Goal: Transaction & Acquisition: Obtain resource

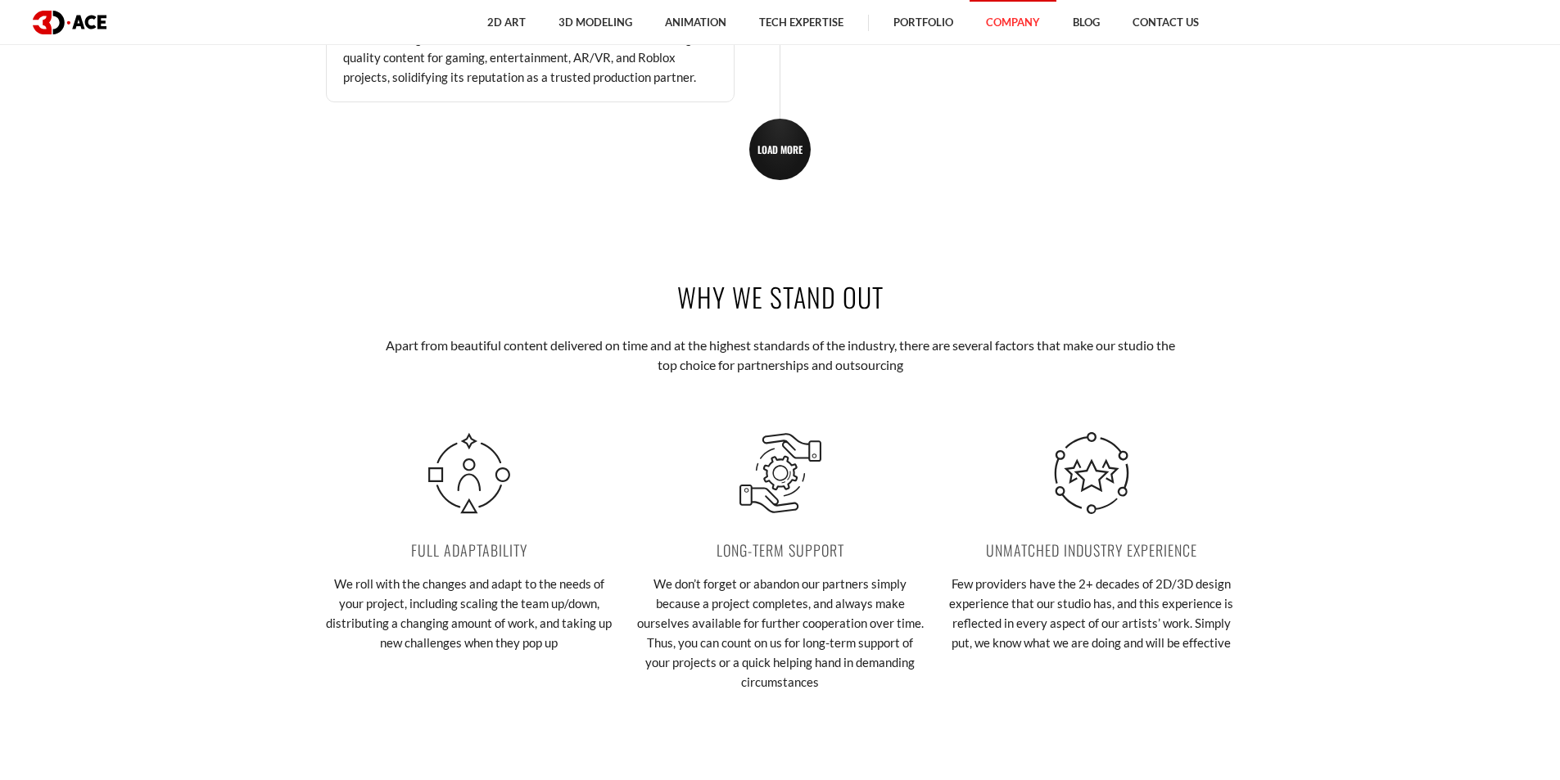
scroll to position [2799, 0]
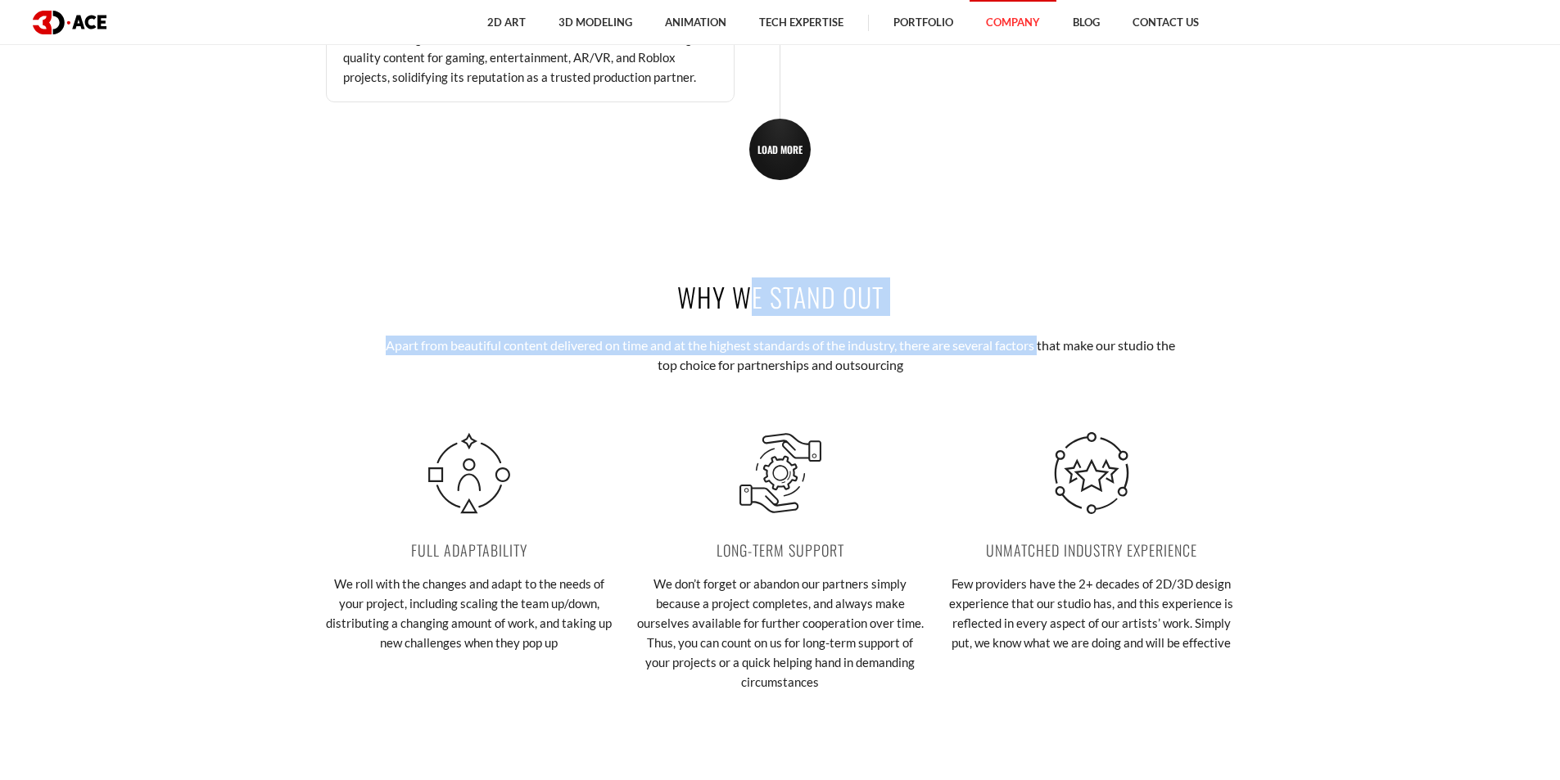
drag, startPoint x: 677, startPoint y: 303, endPoint x: 1040, endPoint y: 326, distance: 363.4
click at [409, 326] on div "Why we stand out Apart from beautiful content delivered on time and at the high…" at bounding box center [780, 503] width 933 height 549
click at [409, 346] on p "Apart from beautiful content delivered on time and at the highest standards of …" at bounding box center [780, 356] width 806 height 40
drag, startPoint x: 932, startPoint y: 372, endPoint x: 672, endPoint y: 300, distance: 269.3
click at [409, 300] on div "Why we stand out Apart from beautiful content delivered on time and at the high…" at bounding box center [780, 503] width 933 height 549
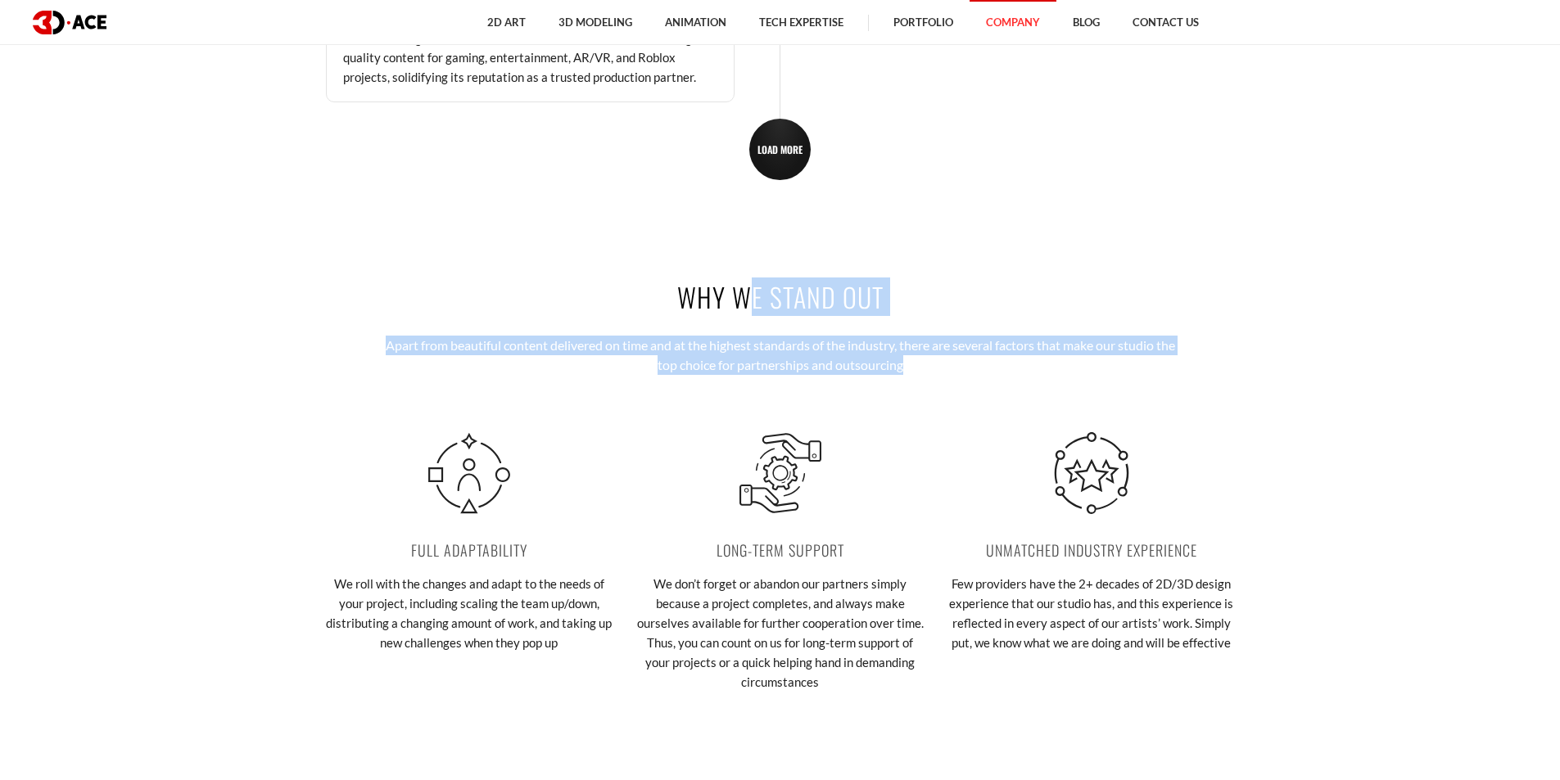
click at [409, 318] on div "Why we stand out Apart from beautiful content delivered on time and at the high…" at bounding box center [780, 503] width 933 height 549
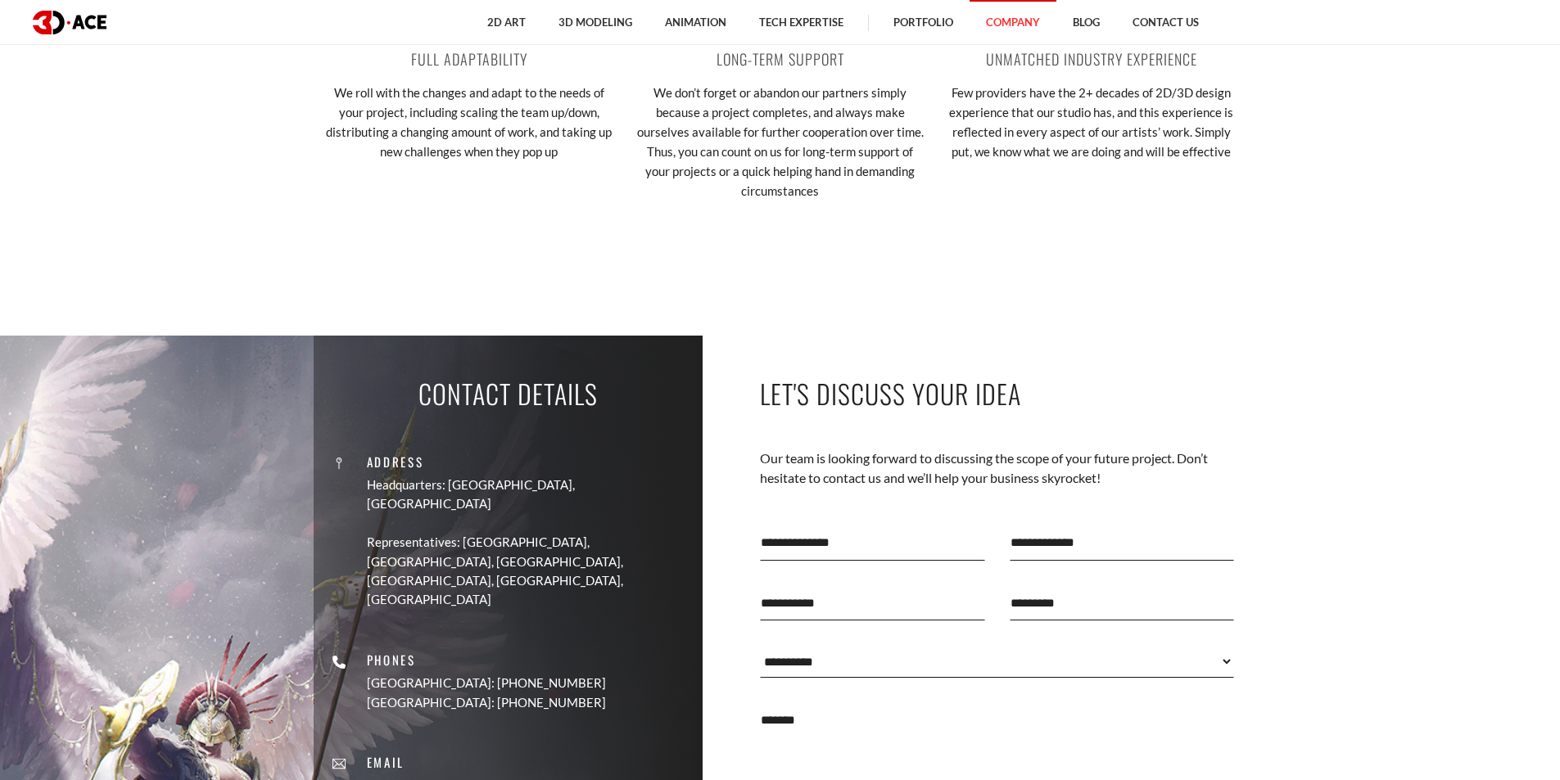
scroll to position [3618, 0]
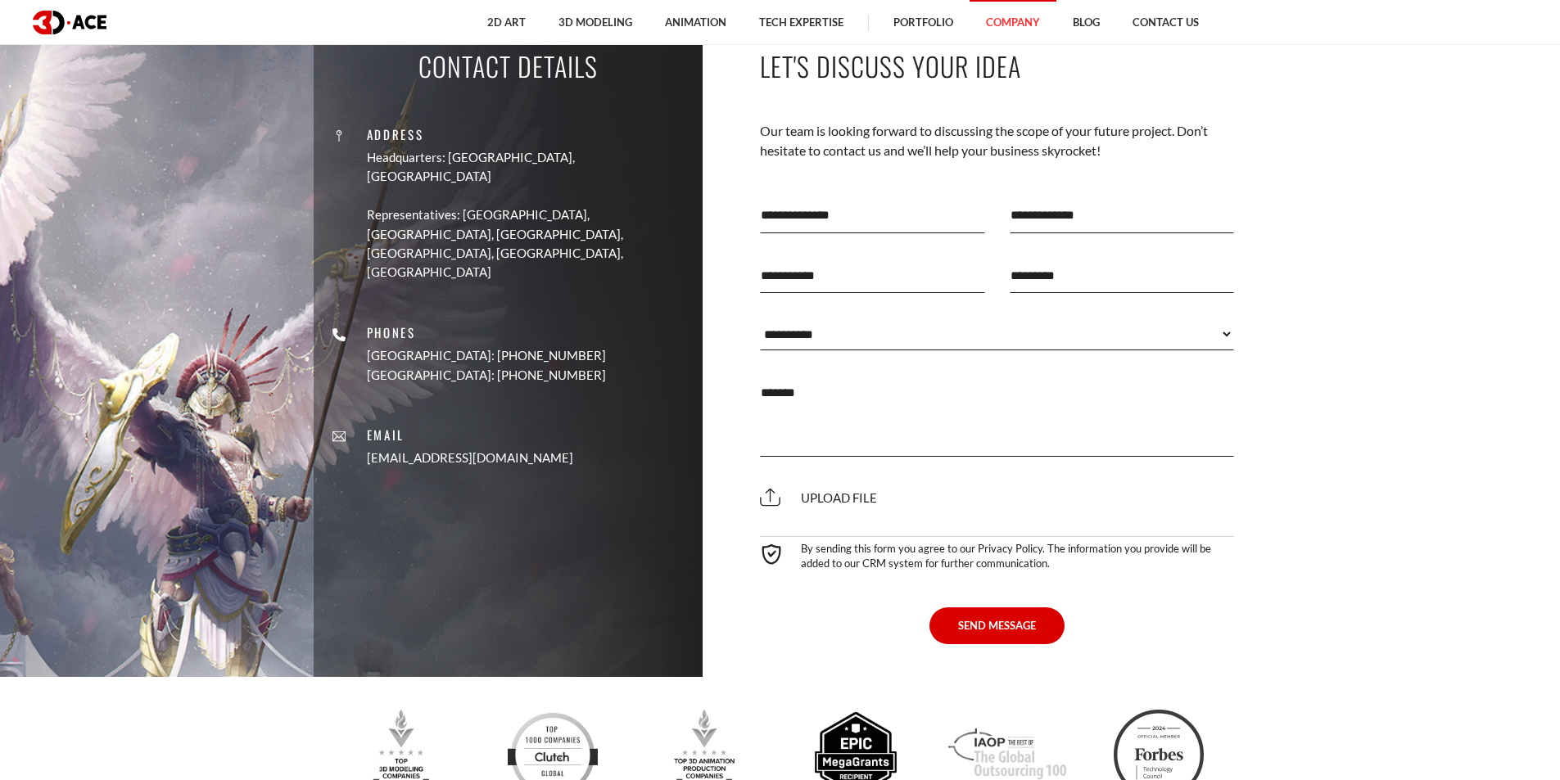
drag, startPoint x: 233, startPoint y: 523, endPoint x: 260, endPoint y: 553, distance: 40.0
click at [260, 553] on section "Contact Details Address Headquarters: [GEOGRAPHIC_DATA], Cyprus Representatives…" at bounding box center [780, 342] width 1560 height 669
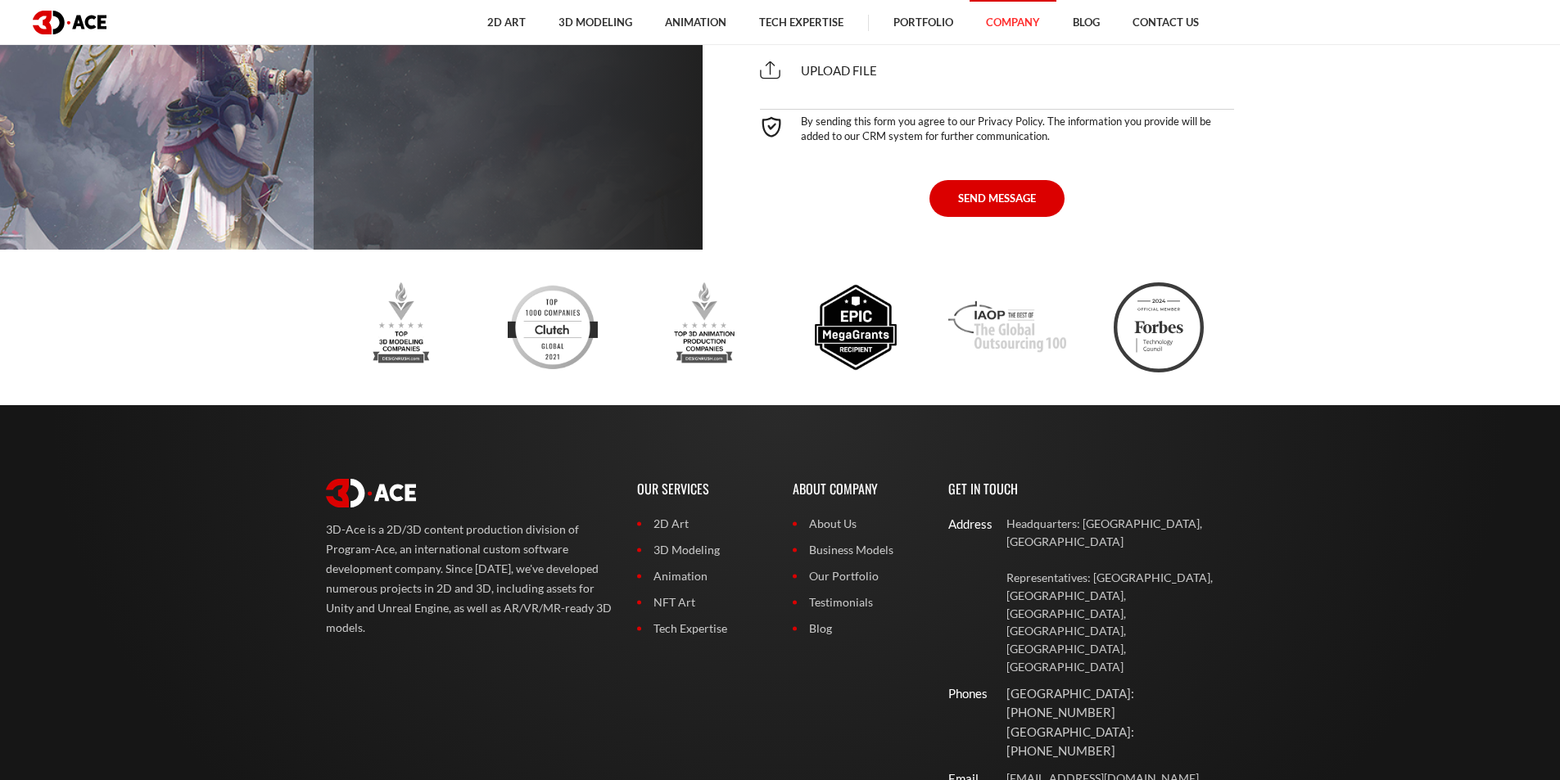
scroll to position [4179, 0]
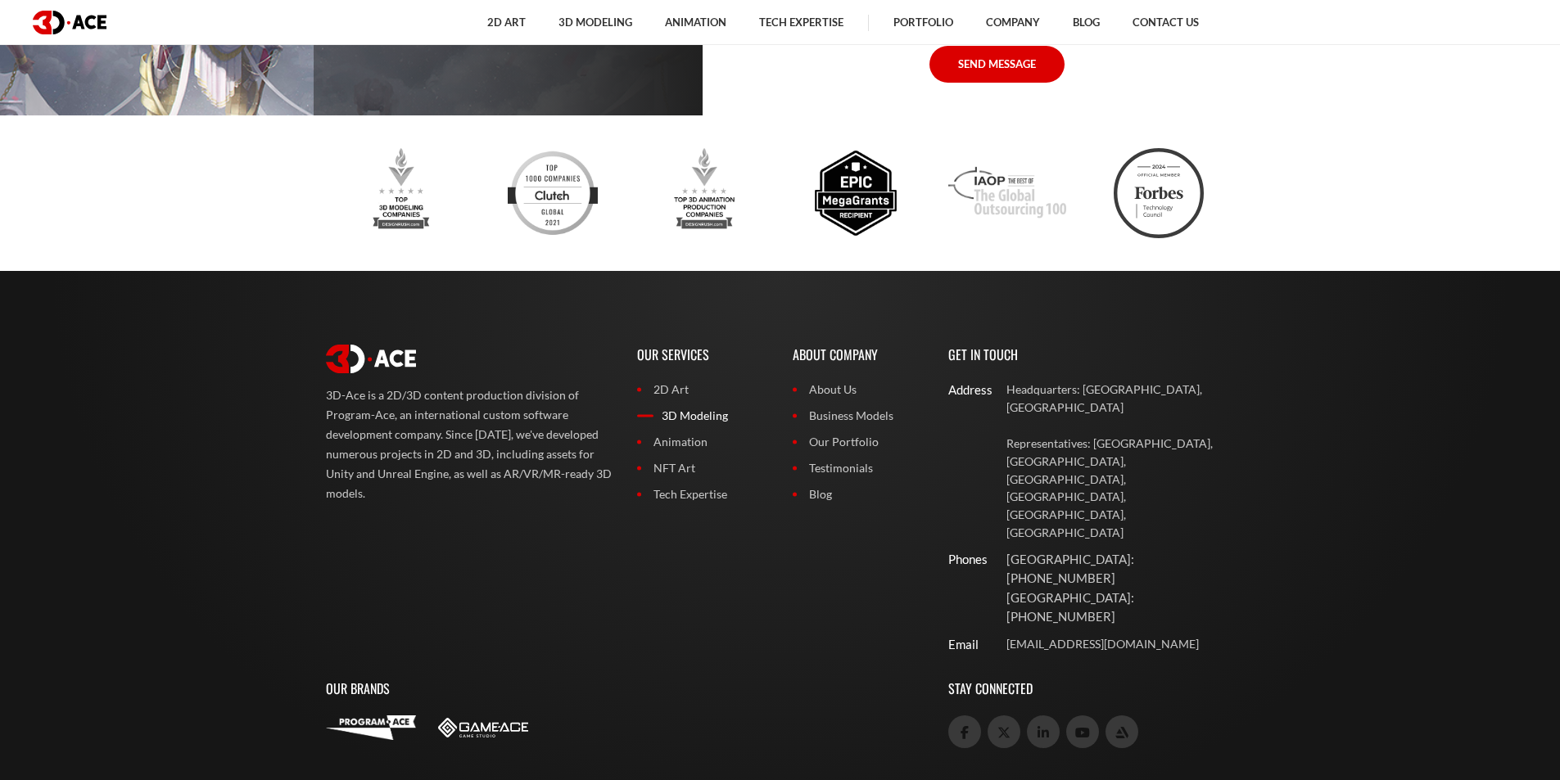
click at [409, 424] on link "3D Modeling" at bounding box center [702, 416] width 131 height 18
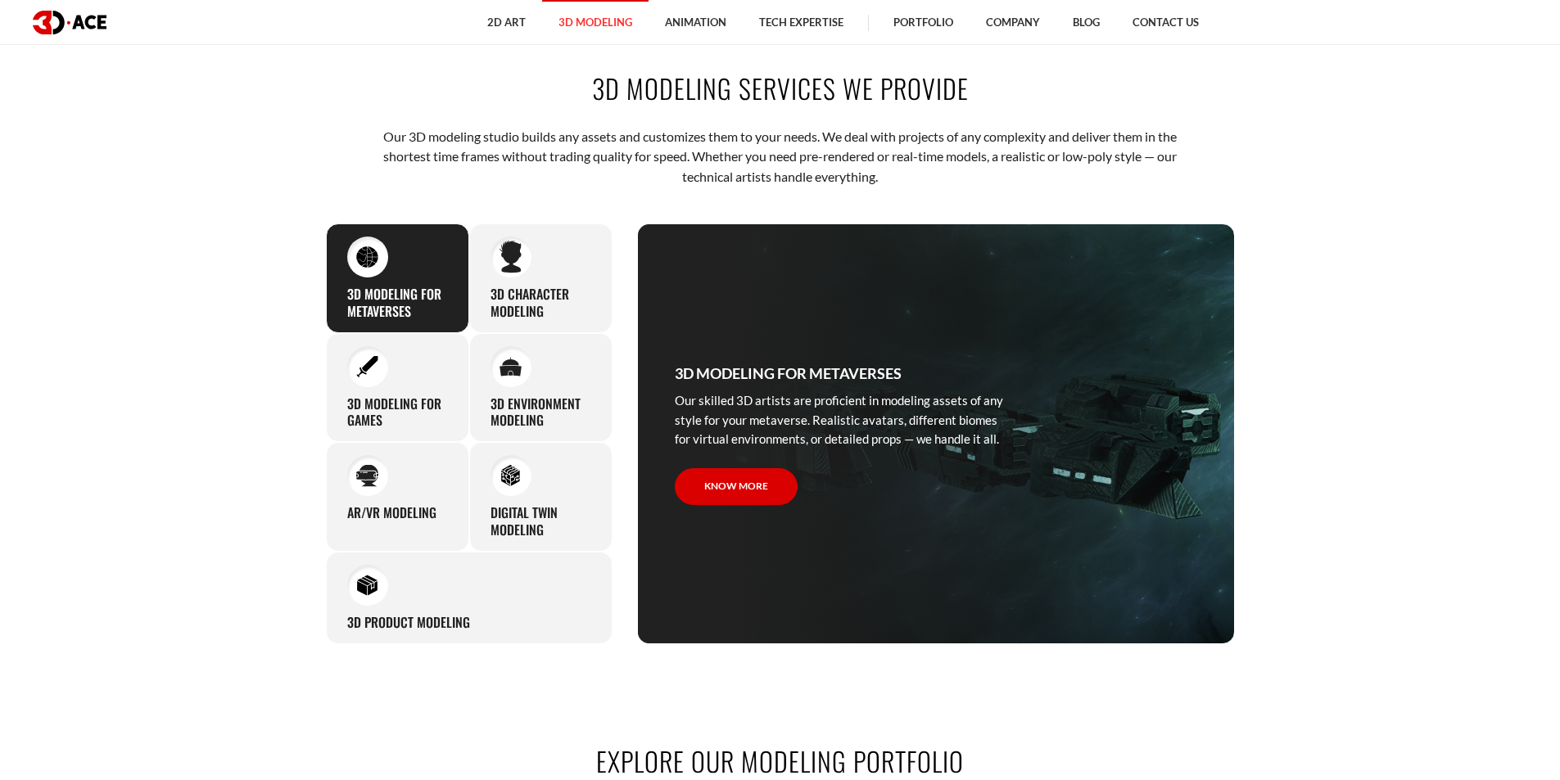
scroll to position [819, 0]
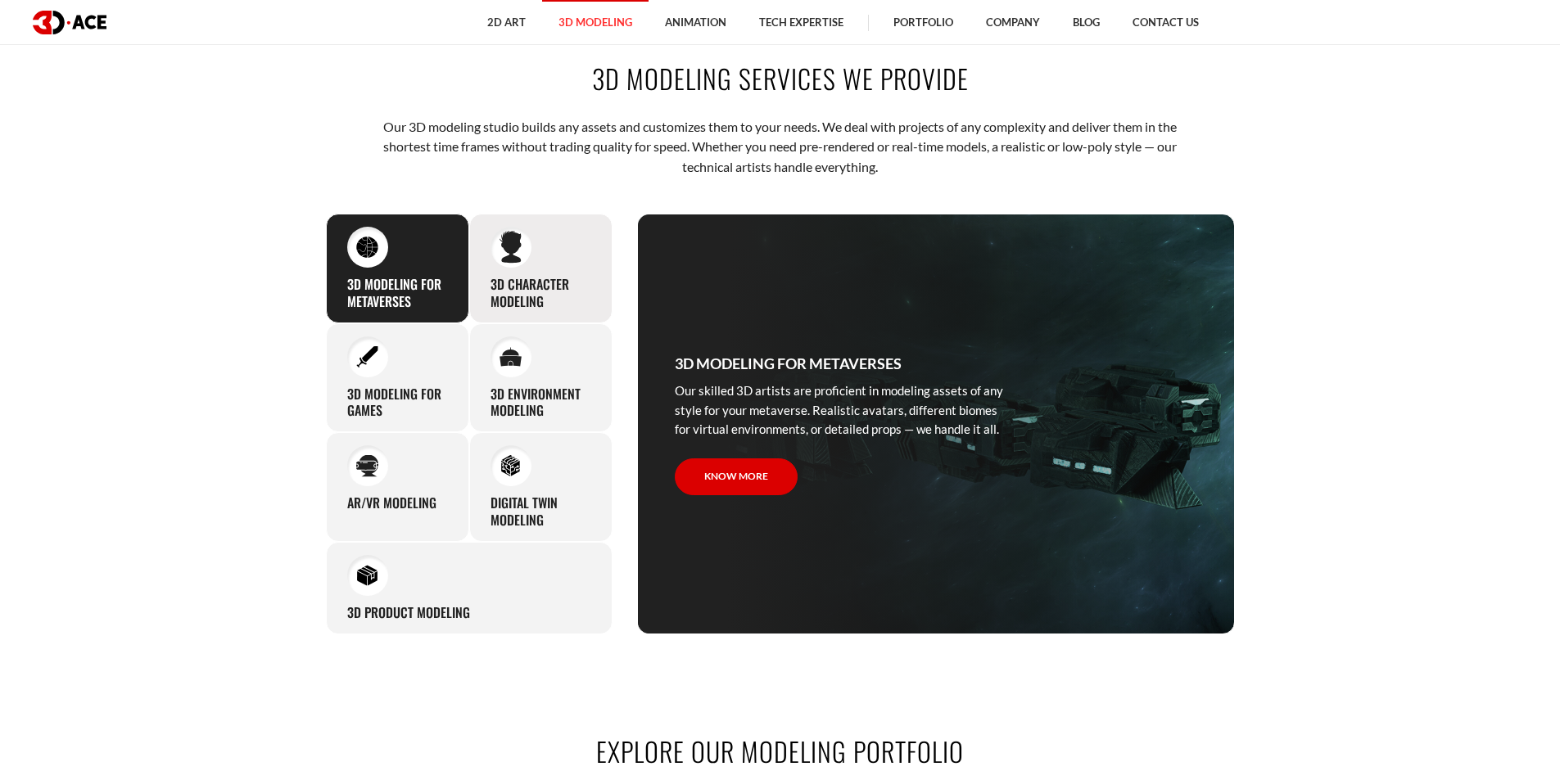
click at [554, 235] on div "3D character modeling We are fond of making memorable characters that captivate…" at bounding box center [540, 269] width 143 height 110
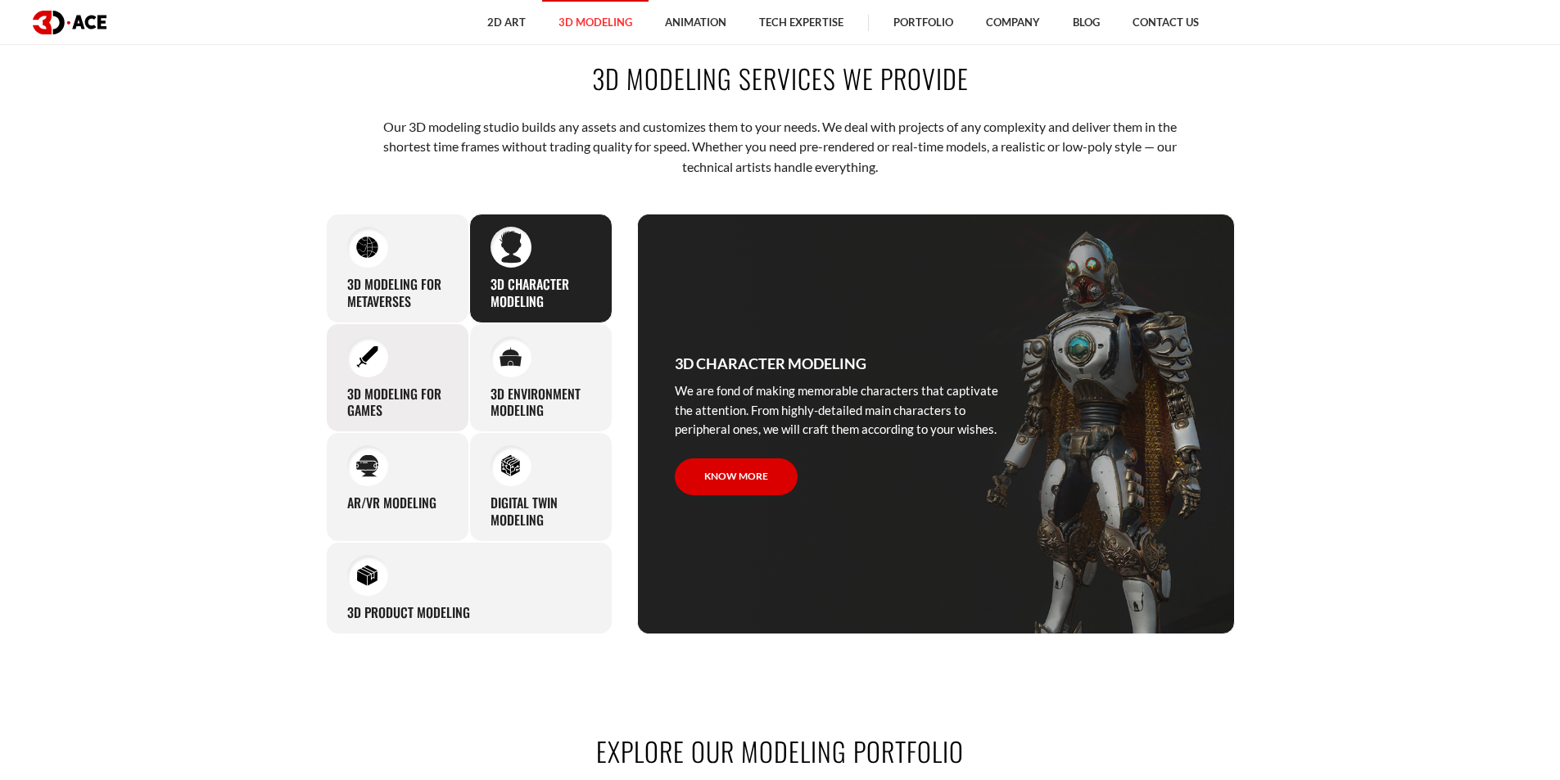
click at [389, 359] on div "3D modeling for games The eye-catching 3D characters, assets, and environments …" at bounding box center [397, 378] width 143 height 110
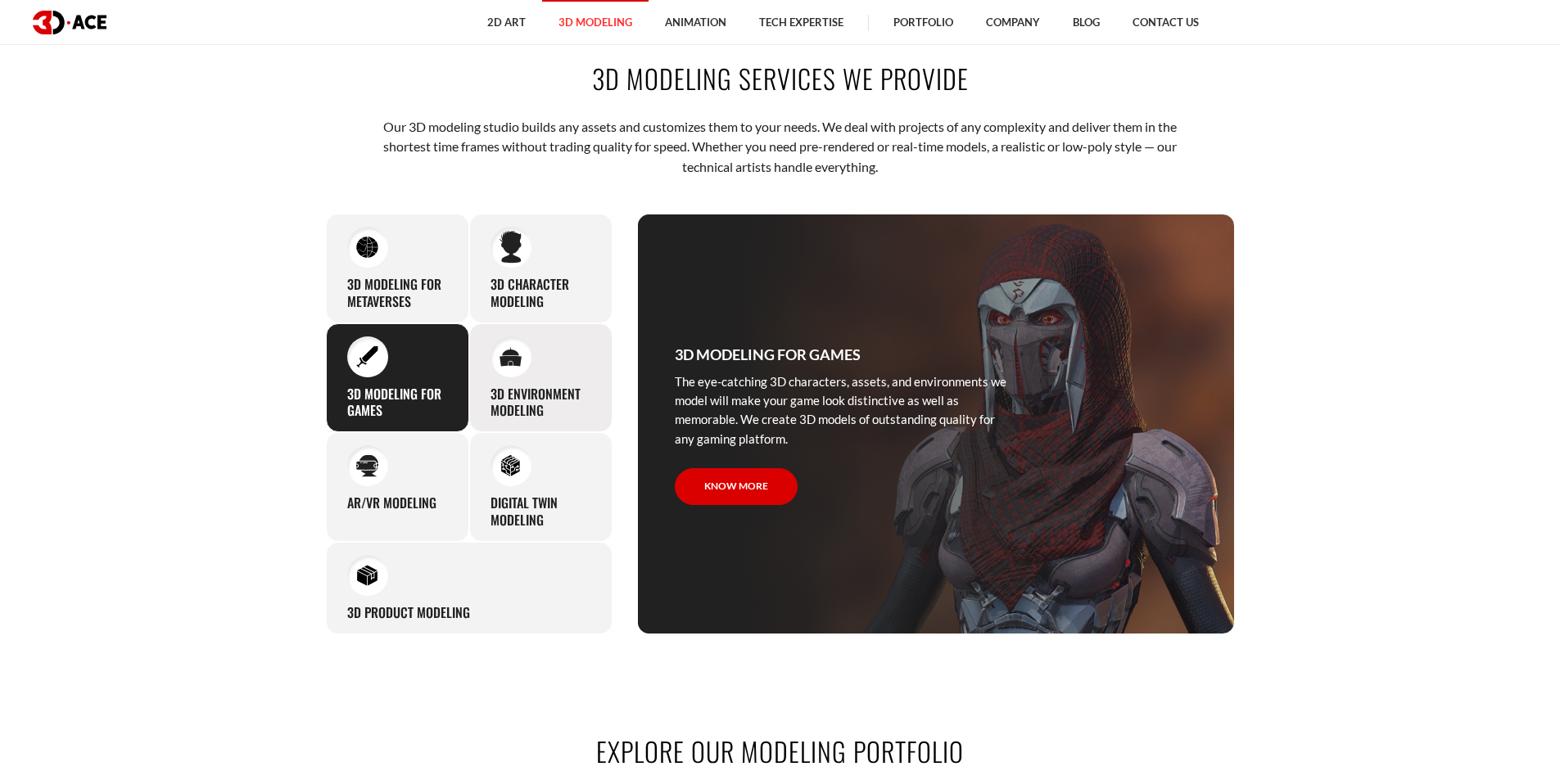
click at [528, 378] on div "3D environment modeling You can count on our profound experience of designing g…" at bounding box center [540, 378] width 143 height 110
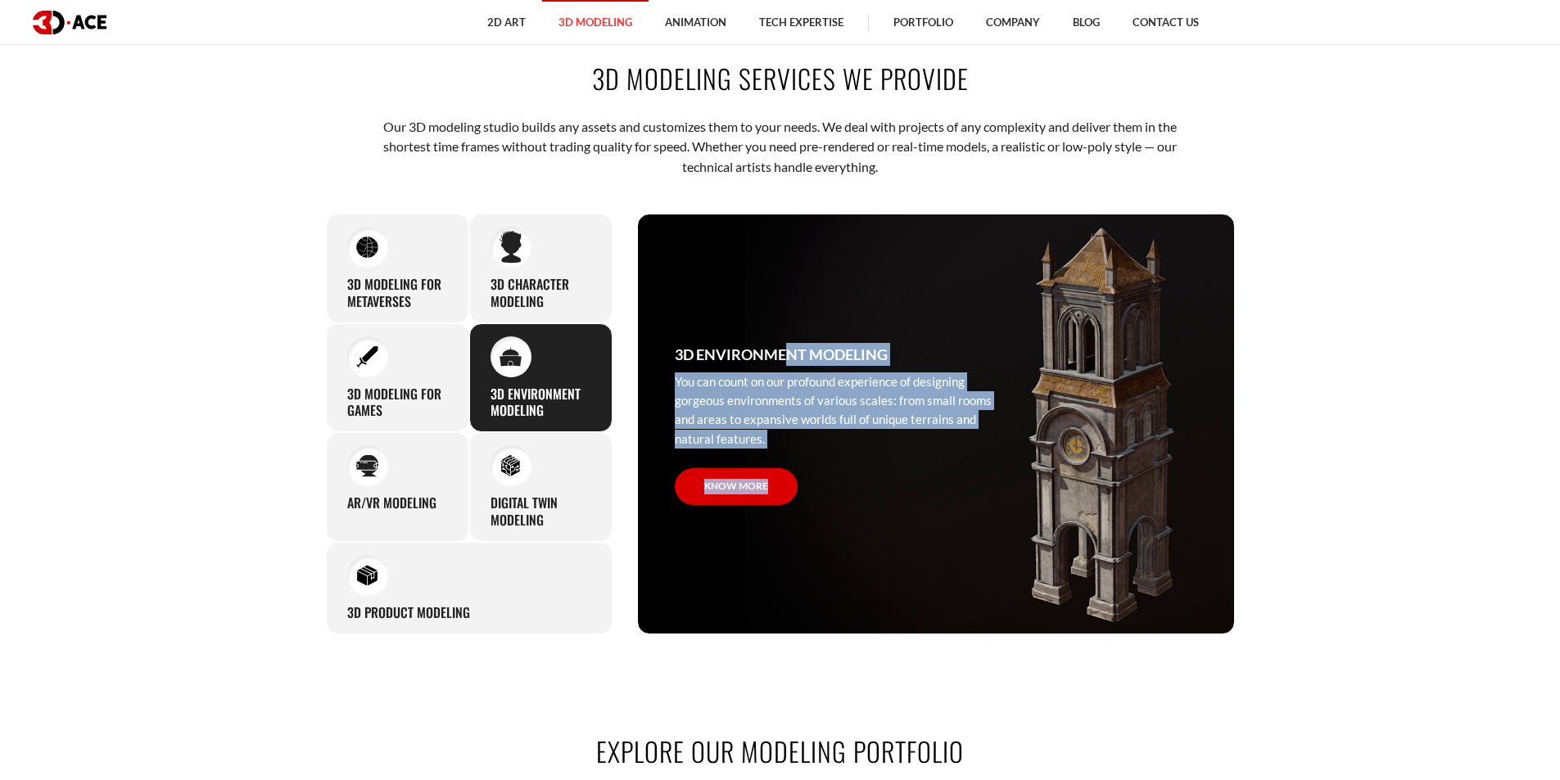
drag, startPoint x: 815, startPoint y: 518, endPoint x: 671, endPoint y: 361, distance: 212.7
click at [671, 361] on div "3D environment modeling You can count on our profound experience of designing g…" at bounding box center [842, 423] width 409 height 419
click at [787, 451] on div "3D environment modeling You can count on our profound experience of designing g…" at bounding box center [842, 423] width 409 height 419
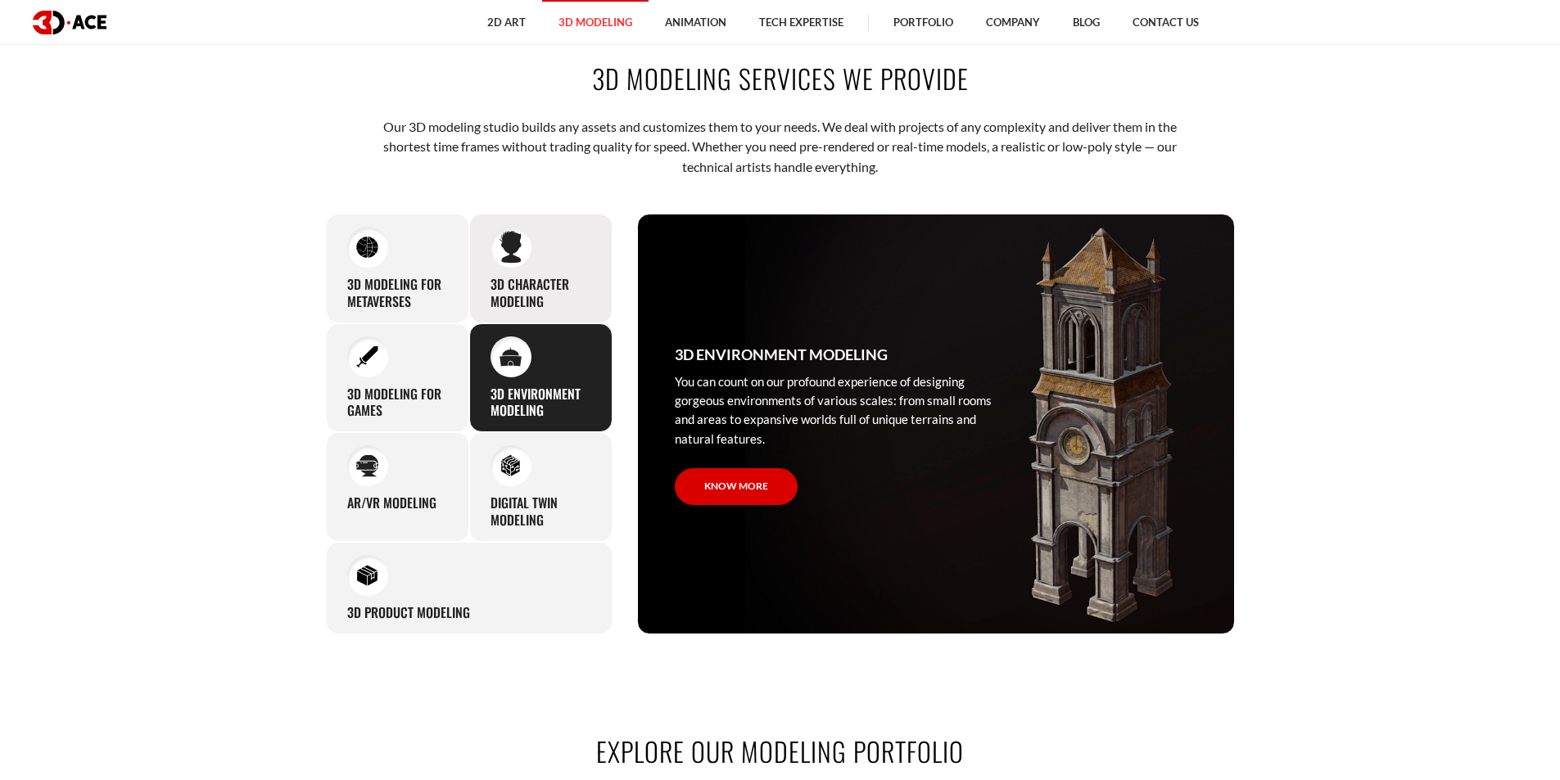
click at [562, 307] on h3 "3D character modeling" at bounding box center [540, 293] width 101 height 34
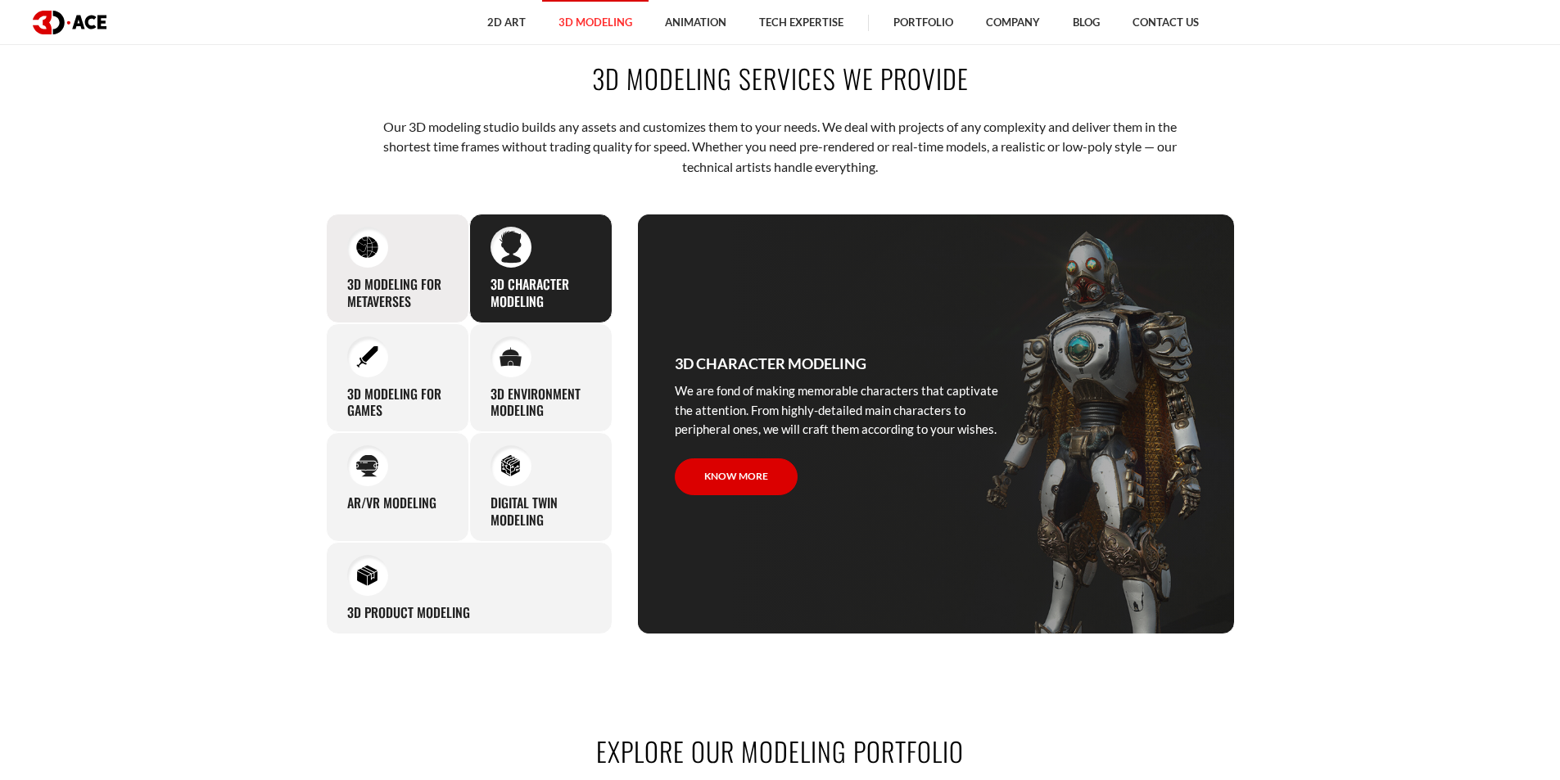
click at [377, 309] on h3 "3D Modeling for Metaverses" at bounding box center [397, 293] width 101 height 34
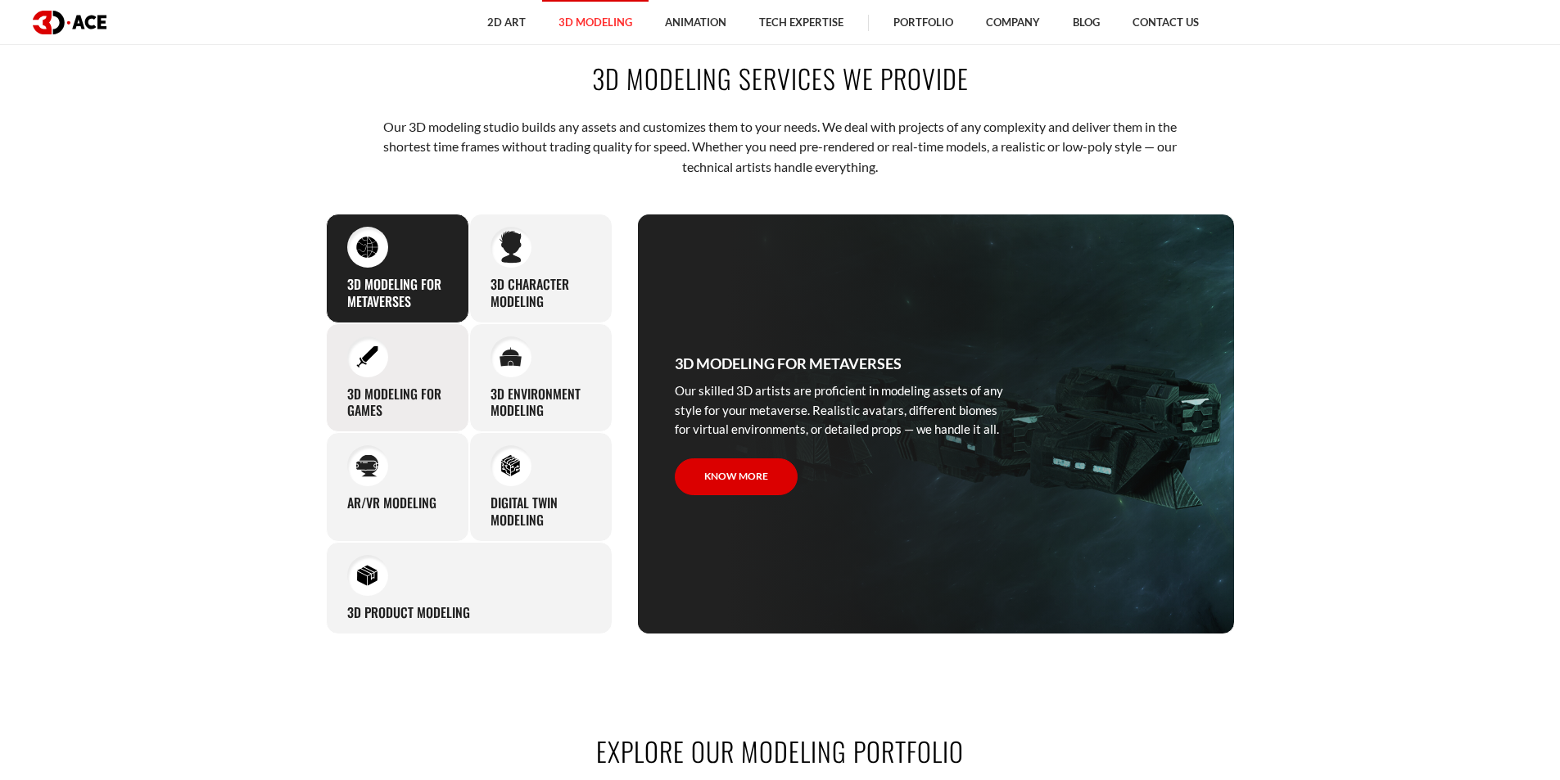
click at [440, 394] on h3 "3D modeling for games" at bounding box center [397, 403] width 101 height 34
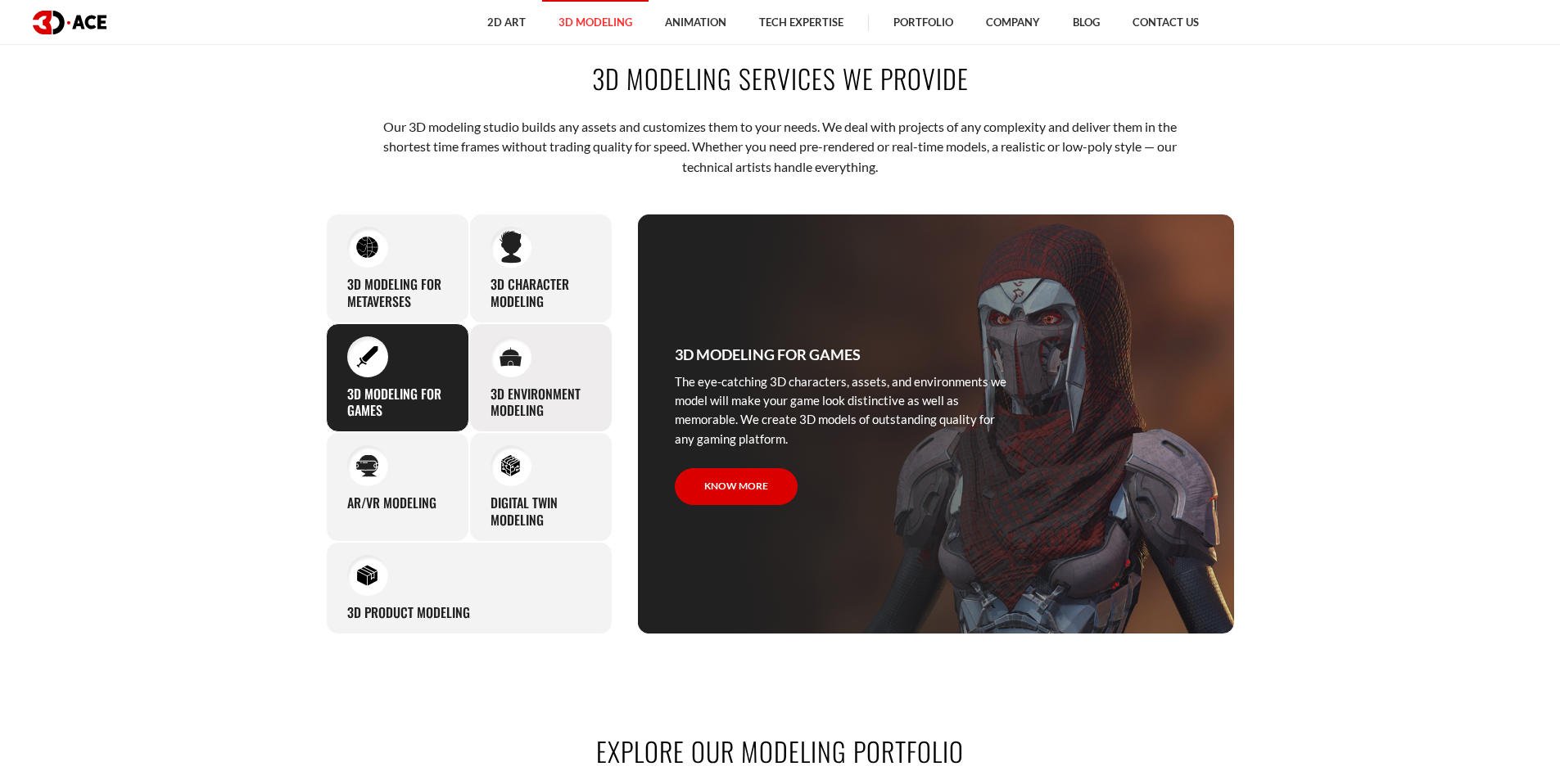
click at [508, 369] on div at bounding box center [510, 356] width 41 height 41
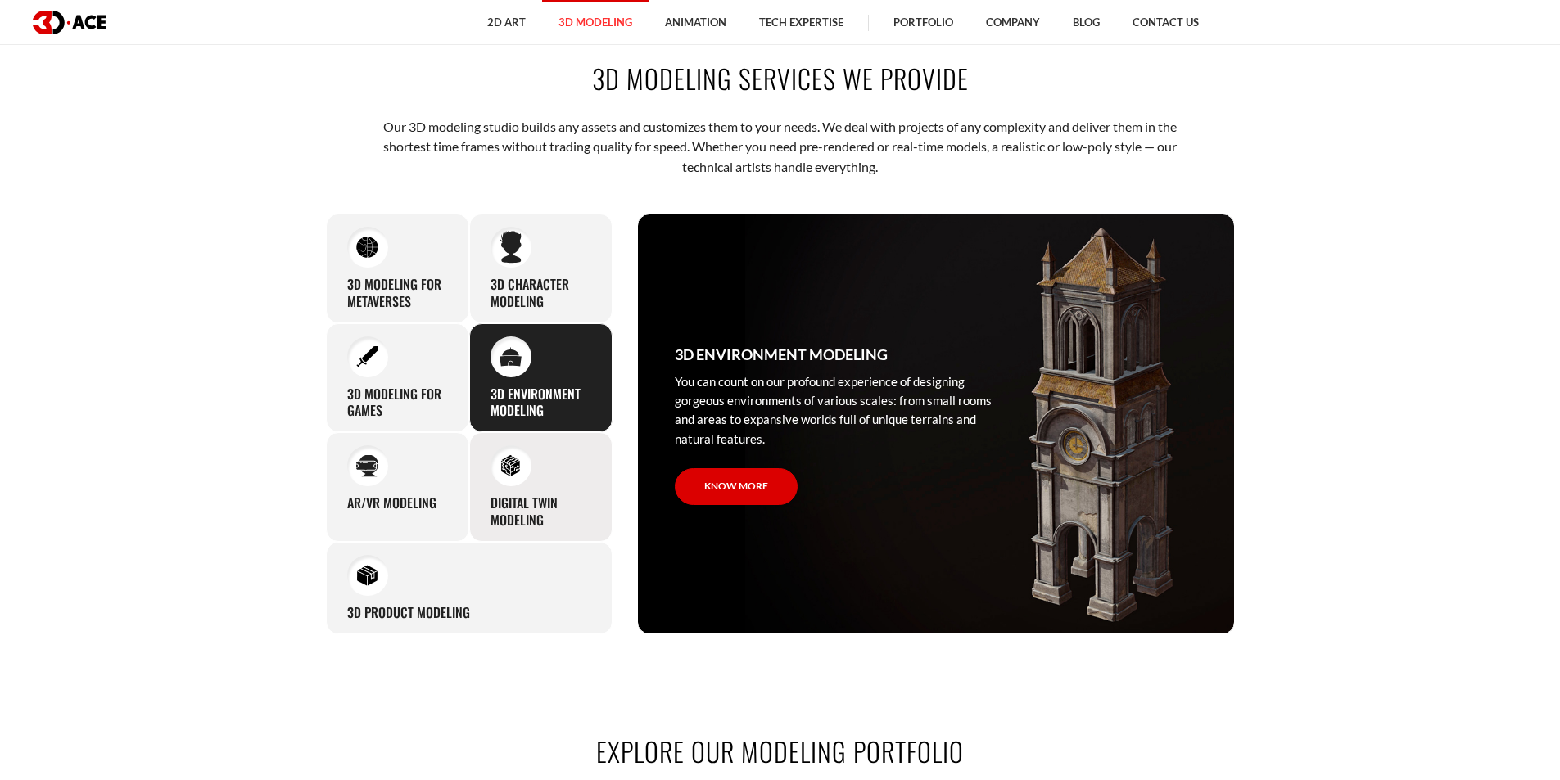
click at [523, 489] on div "Digital Twin modeling Though modeling for digital twins can become a real chall…" at bounding box center [540, 487] width 143 height 110
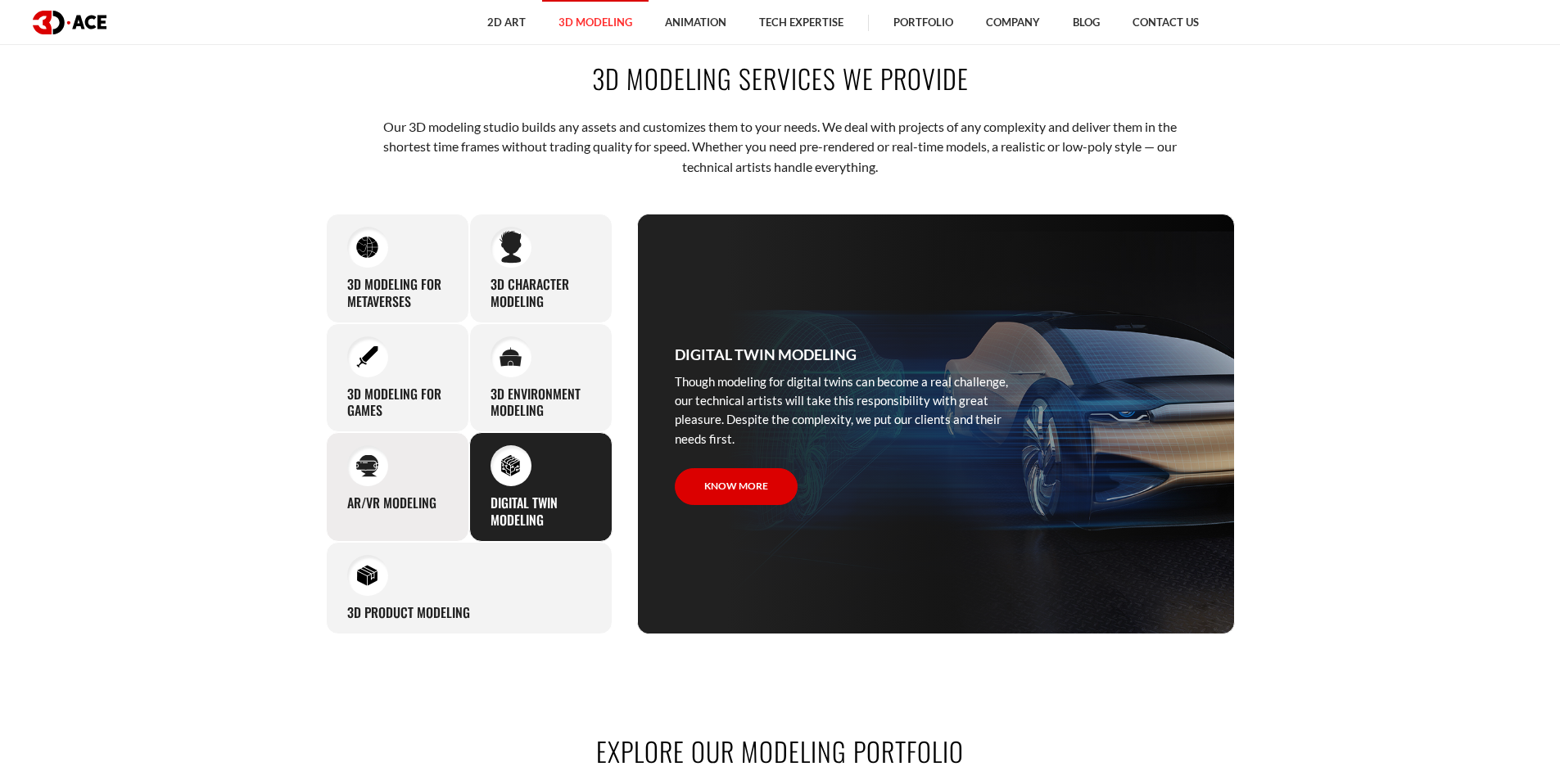
click at [442, 482] on div "AR/VR modeling Our custom 3D modeling company makes use of all the experience a…" at bounding box center [397, 487] width 143 height 110
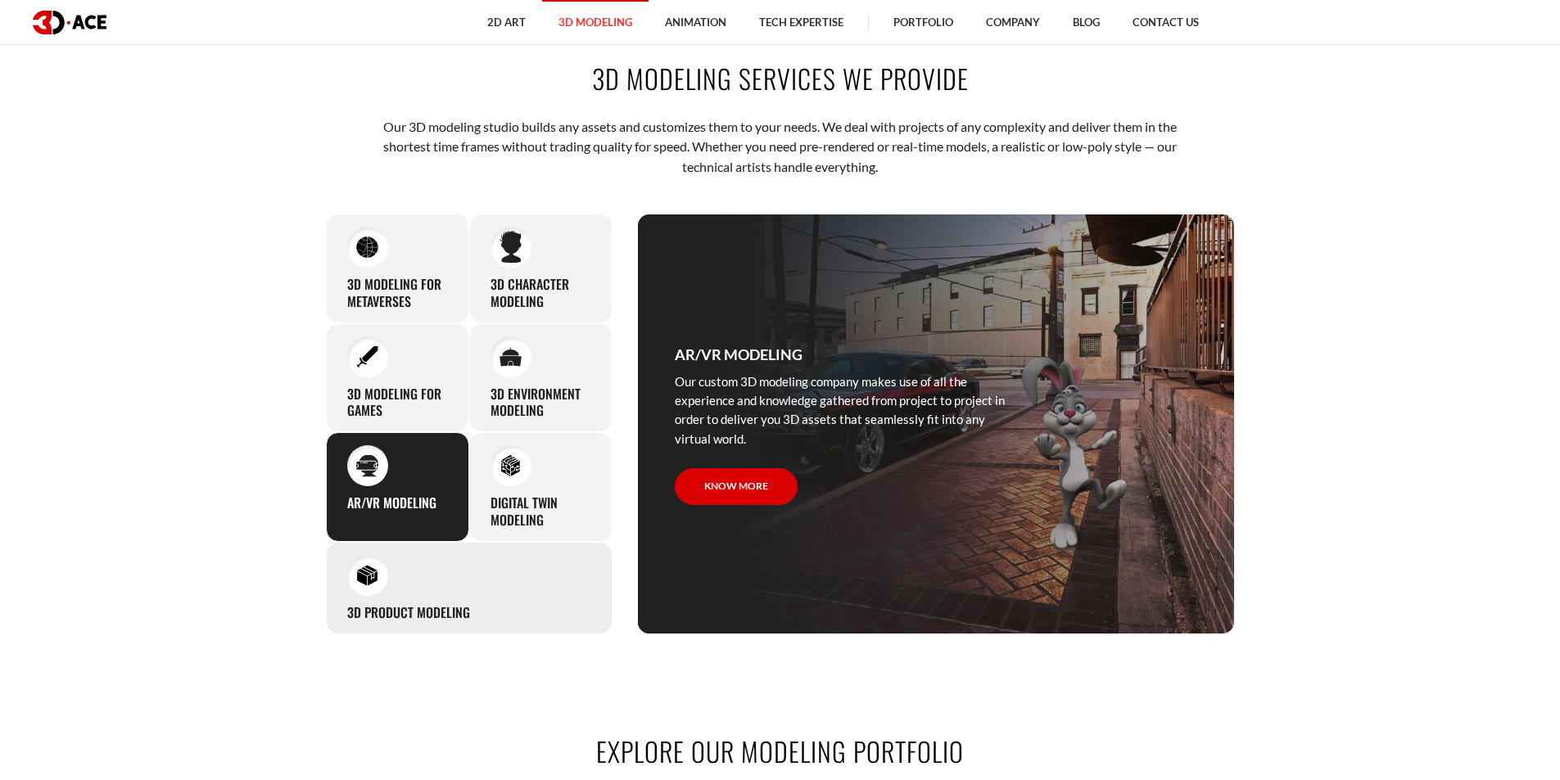
click at [529, 585] on div "3D Product Modeling Experienced professionals at 3D-Ace are capable of modeling…" at bounding box center [469, 588] width 287 height 93
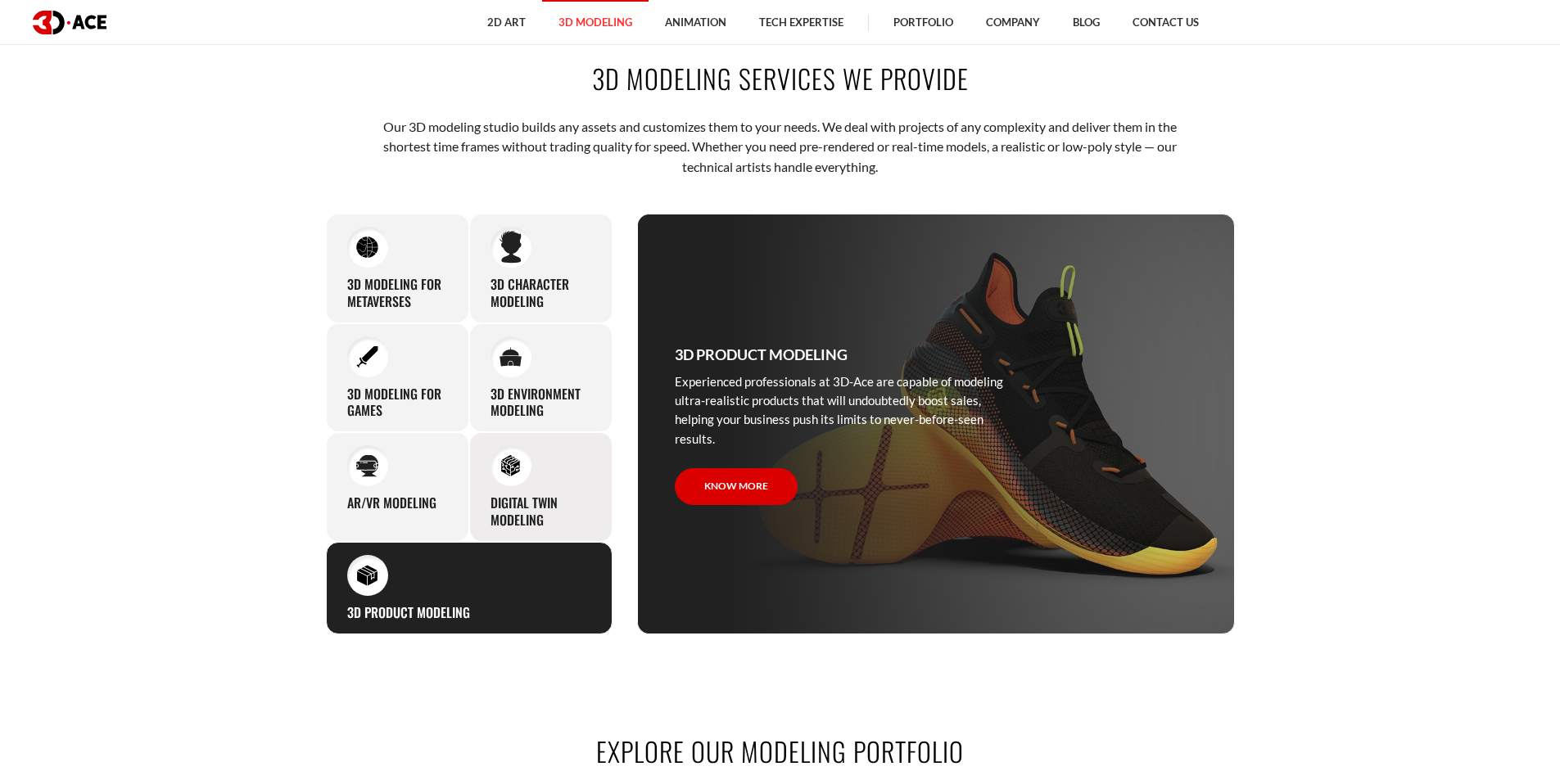
click at [529, 494] on h3 "Digital Twin modeling" at bounding box center [540, 511] width 101 height 34
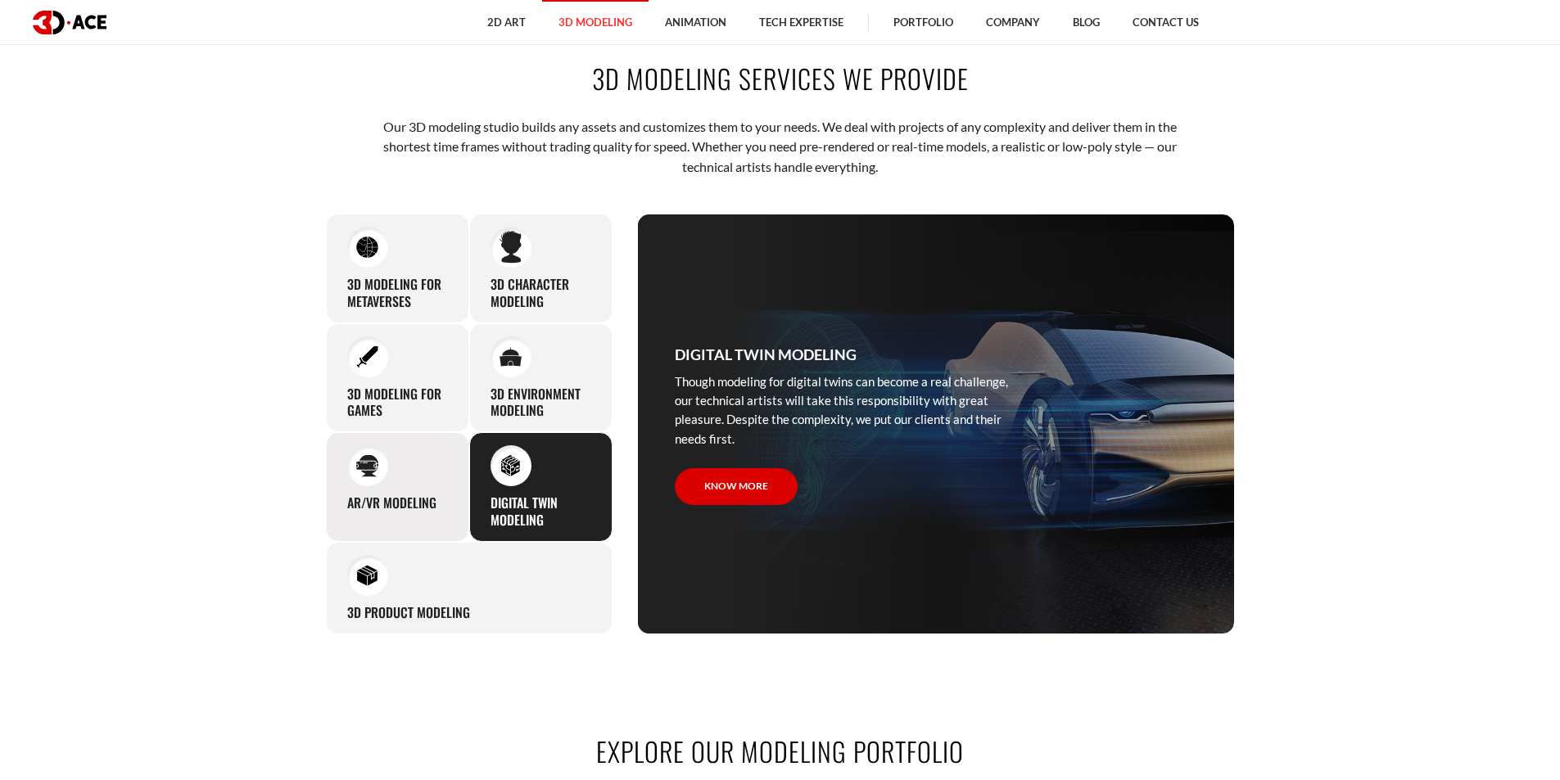
click at [381, 503] on h3 "AR/VR modeling" at bounding box center [391, 502] width 89 height 17
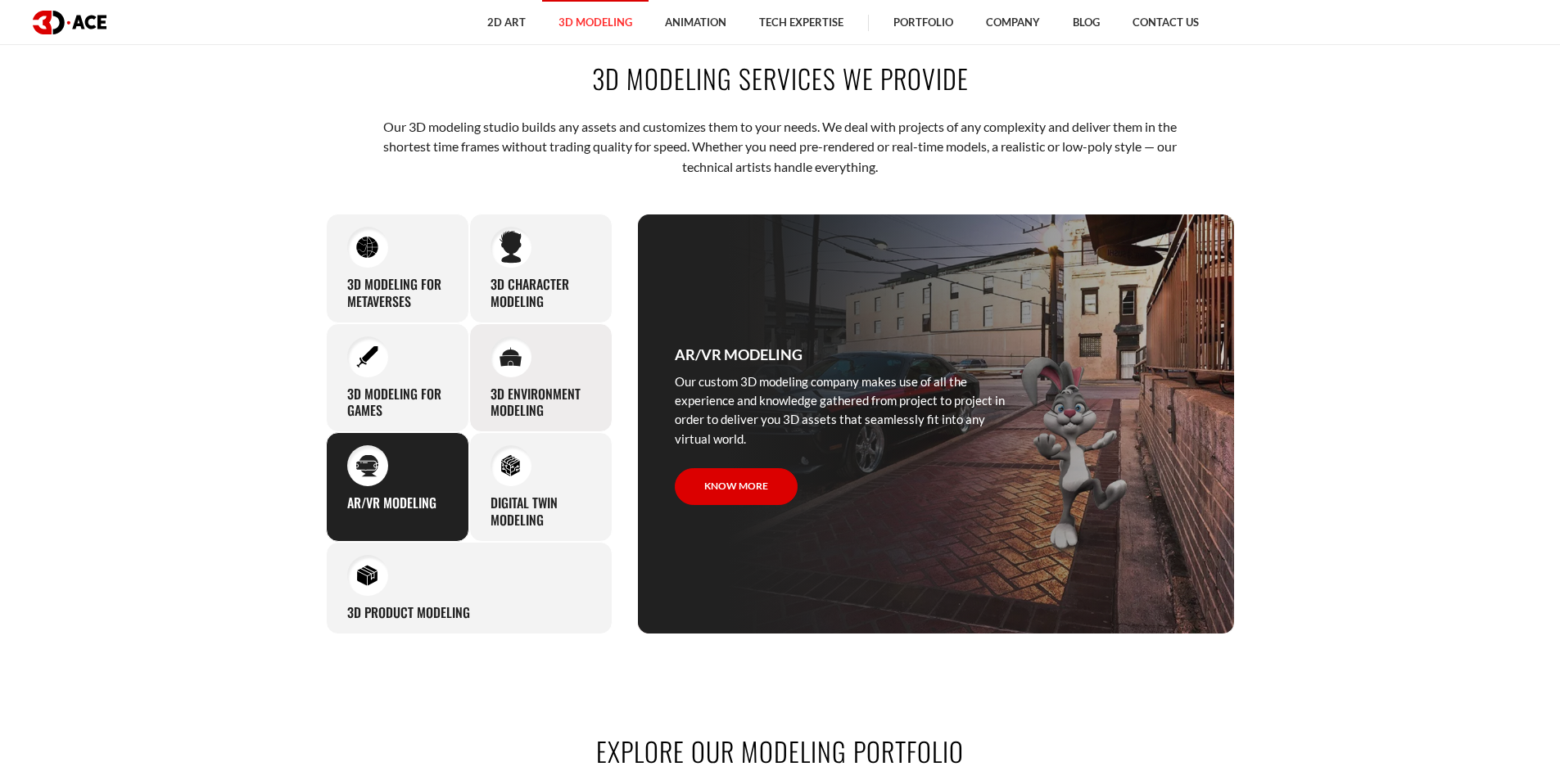
click at [530, 396] on h3 "3D environment modeling" at bounding box center [540, 403] width 101 height 34
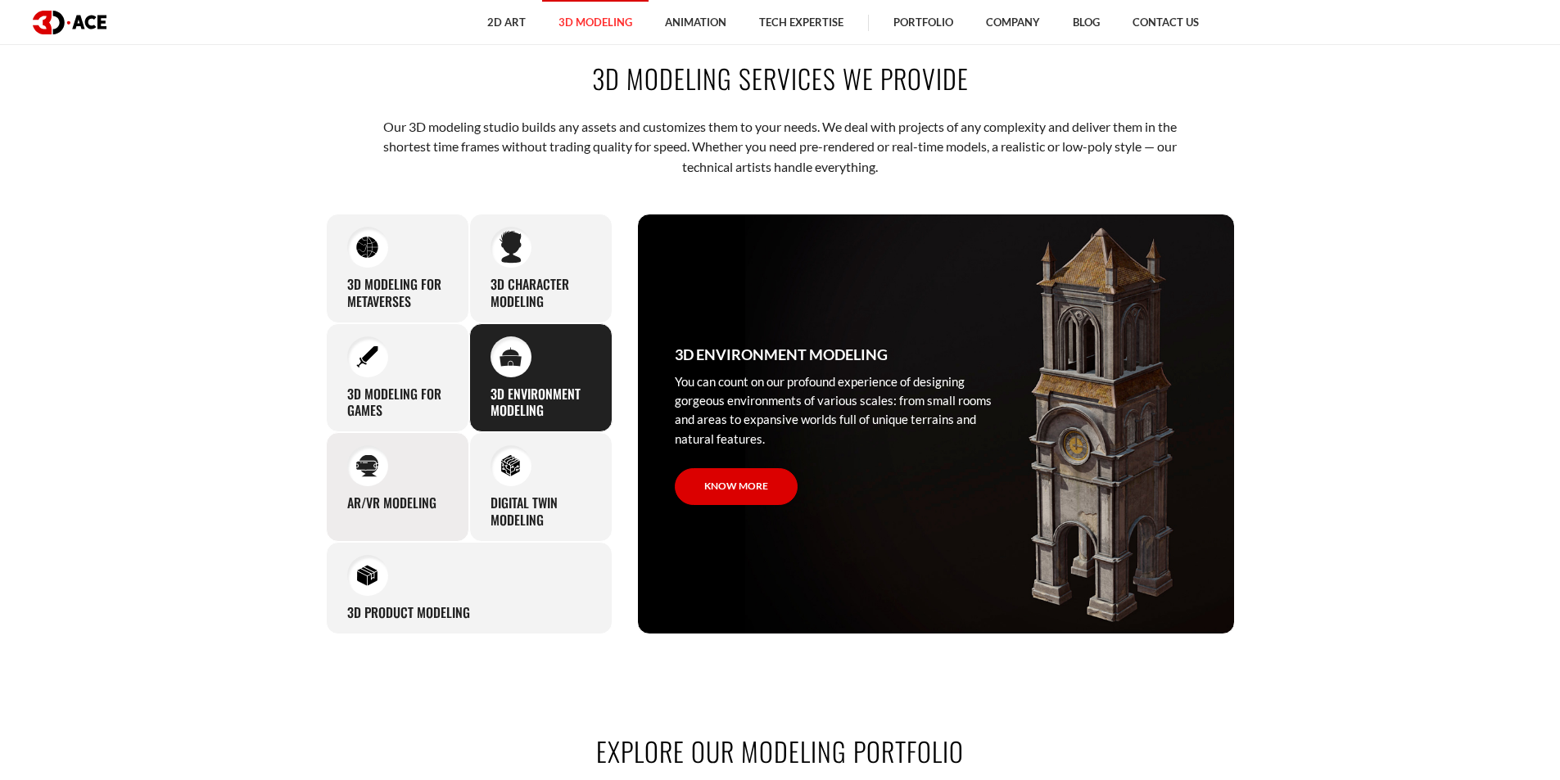
click at [406, 480] on div "AR/VR modeling Our custom 3D modeling company makes use of all the experience a…" at bounding box center [397, 487] width 143 height 110
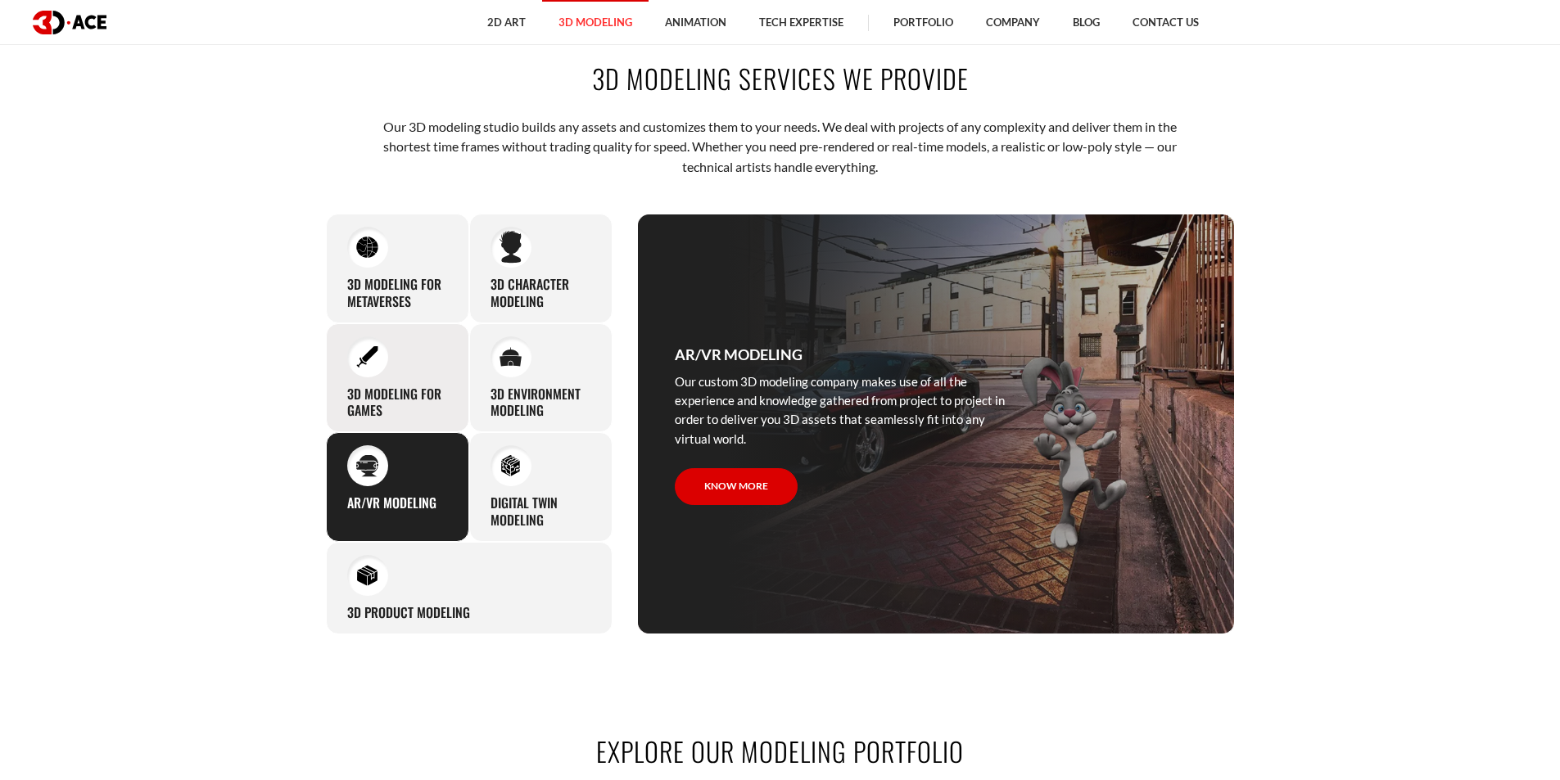
click at [372, 387] on h3 "3D modeling for games" at bounding box center [397, 403] width 101 height 34
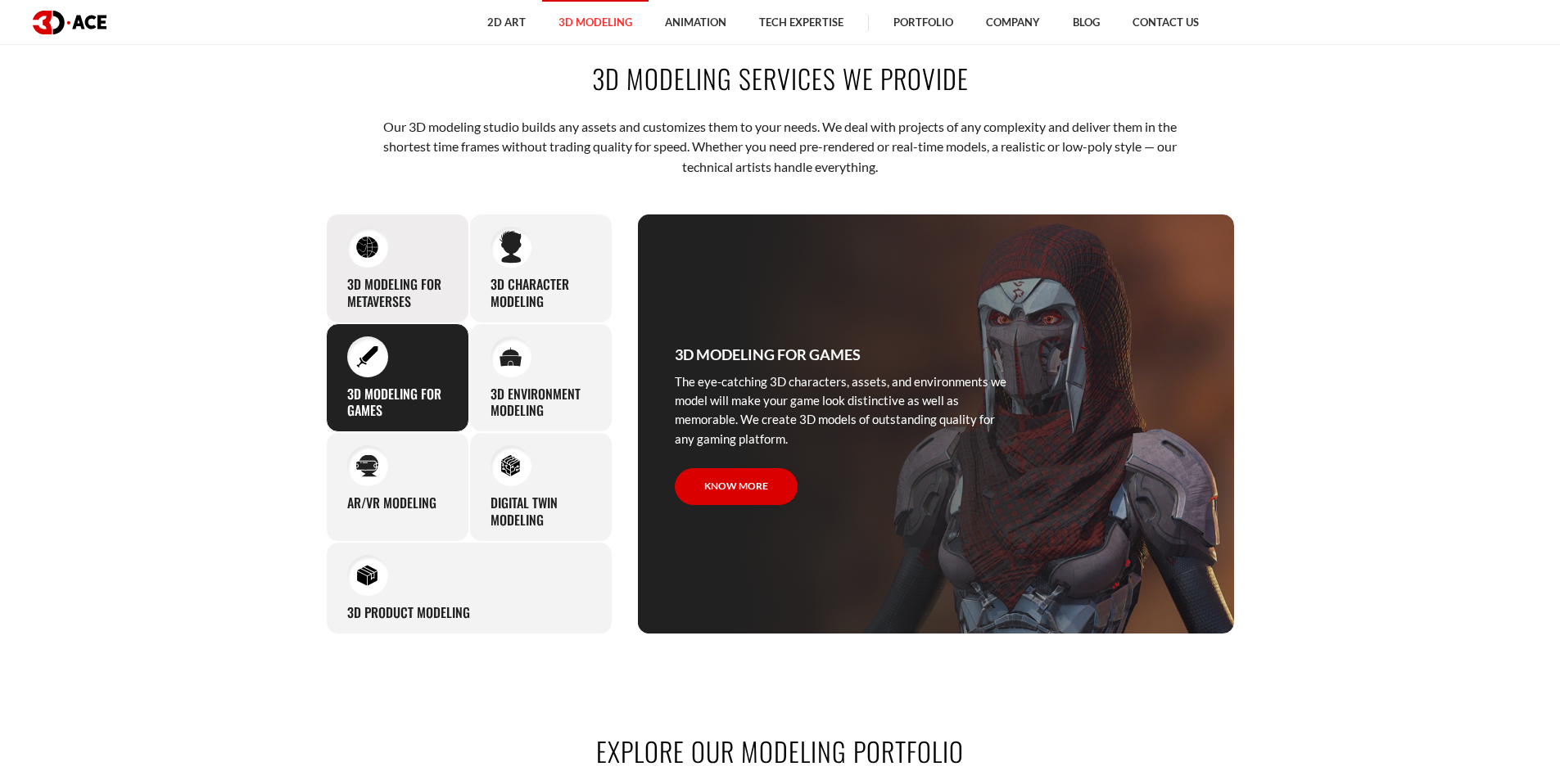
click at [441, 295] on h3 "3D Modeling for Metaverses" at bounding box center [397, 293] width 101 height 34
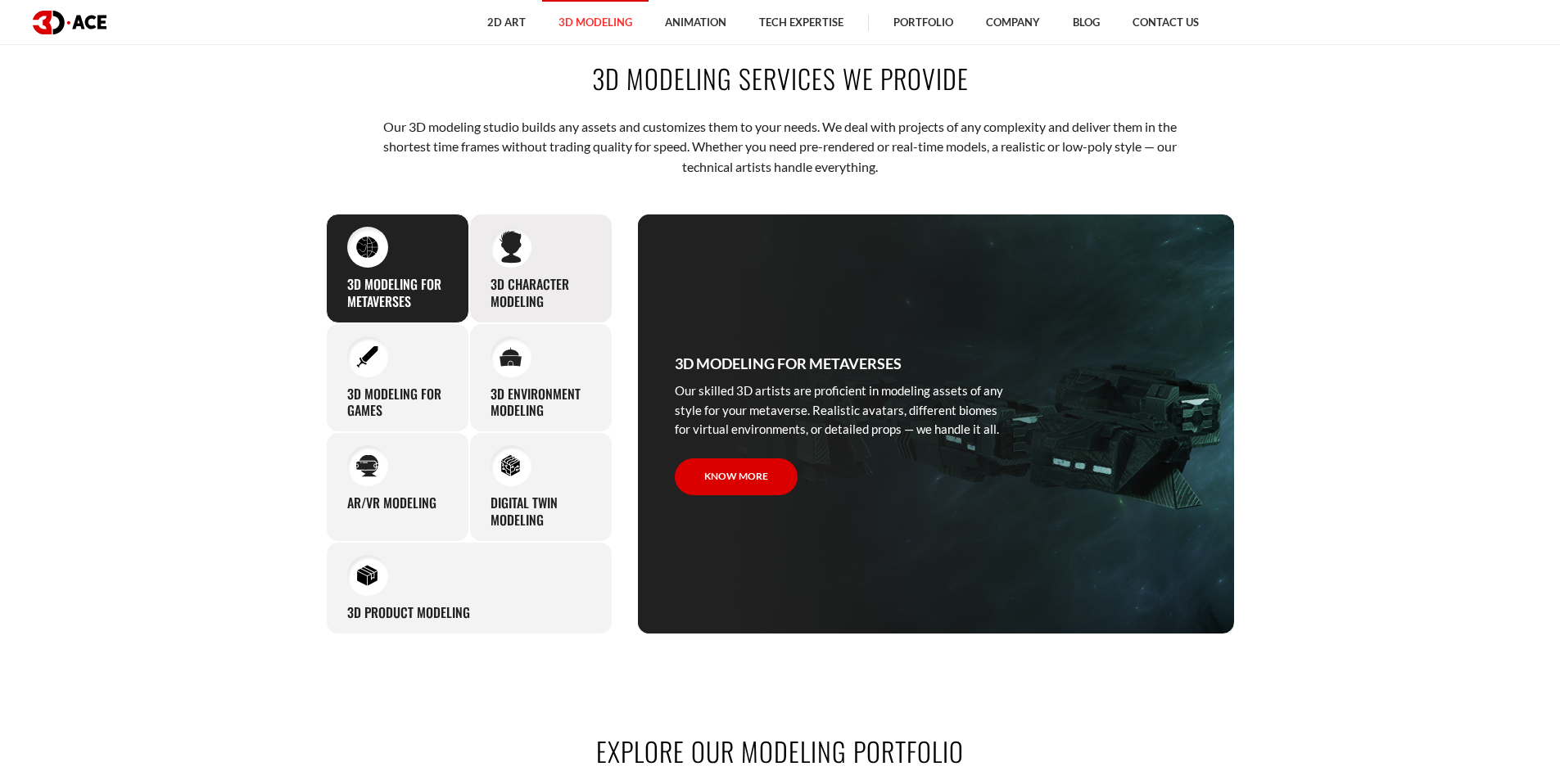
click at [498, 296] on h3 "3D character modeling" at bounding box center [540, 293] width 101 height 34
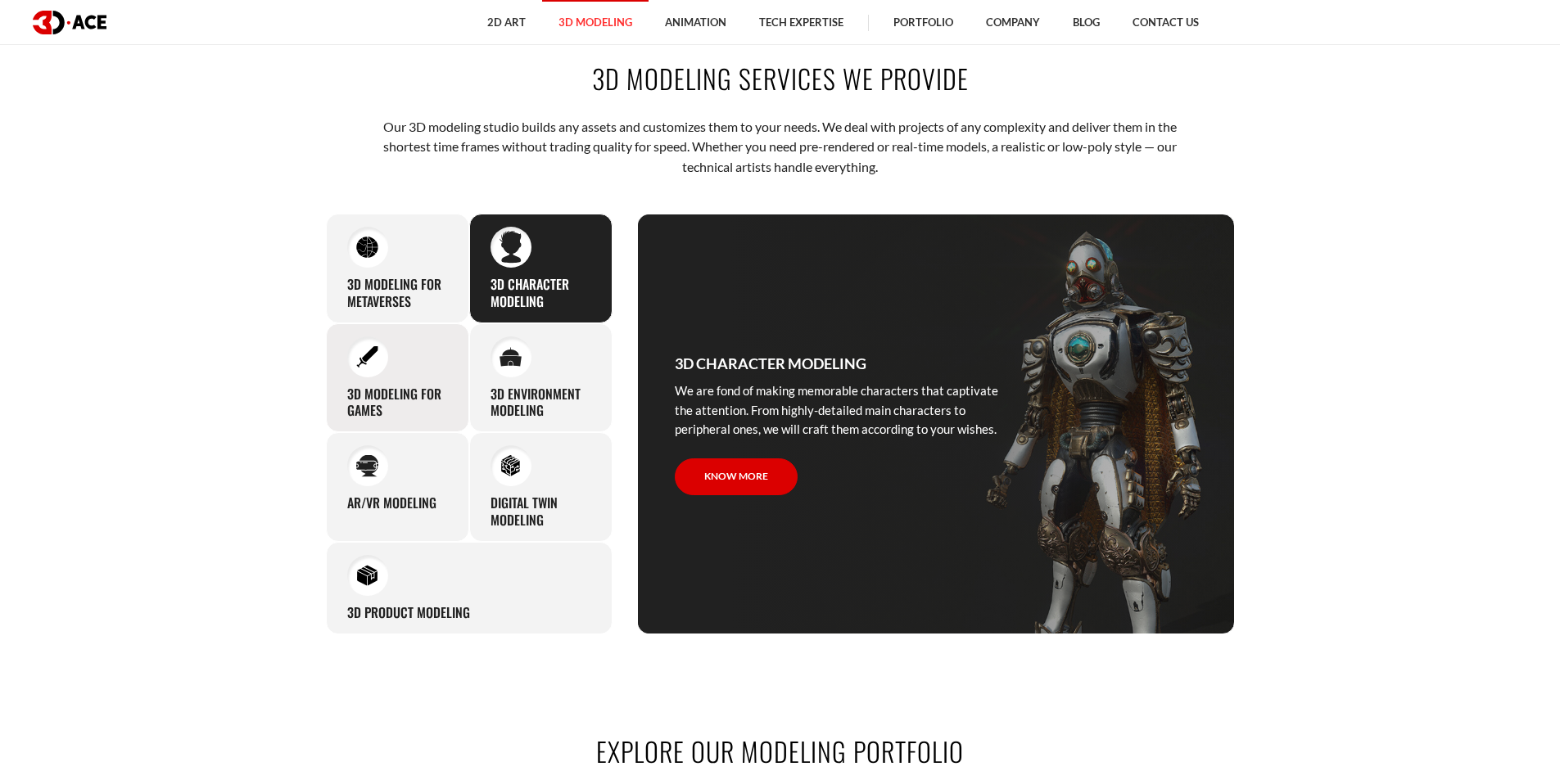
click at [402, 361] on div "3D modeling for games The eye-catching 3D characters, assets, and environments …" at bounding box center [397, 378] width 143 height 110
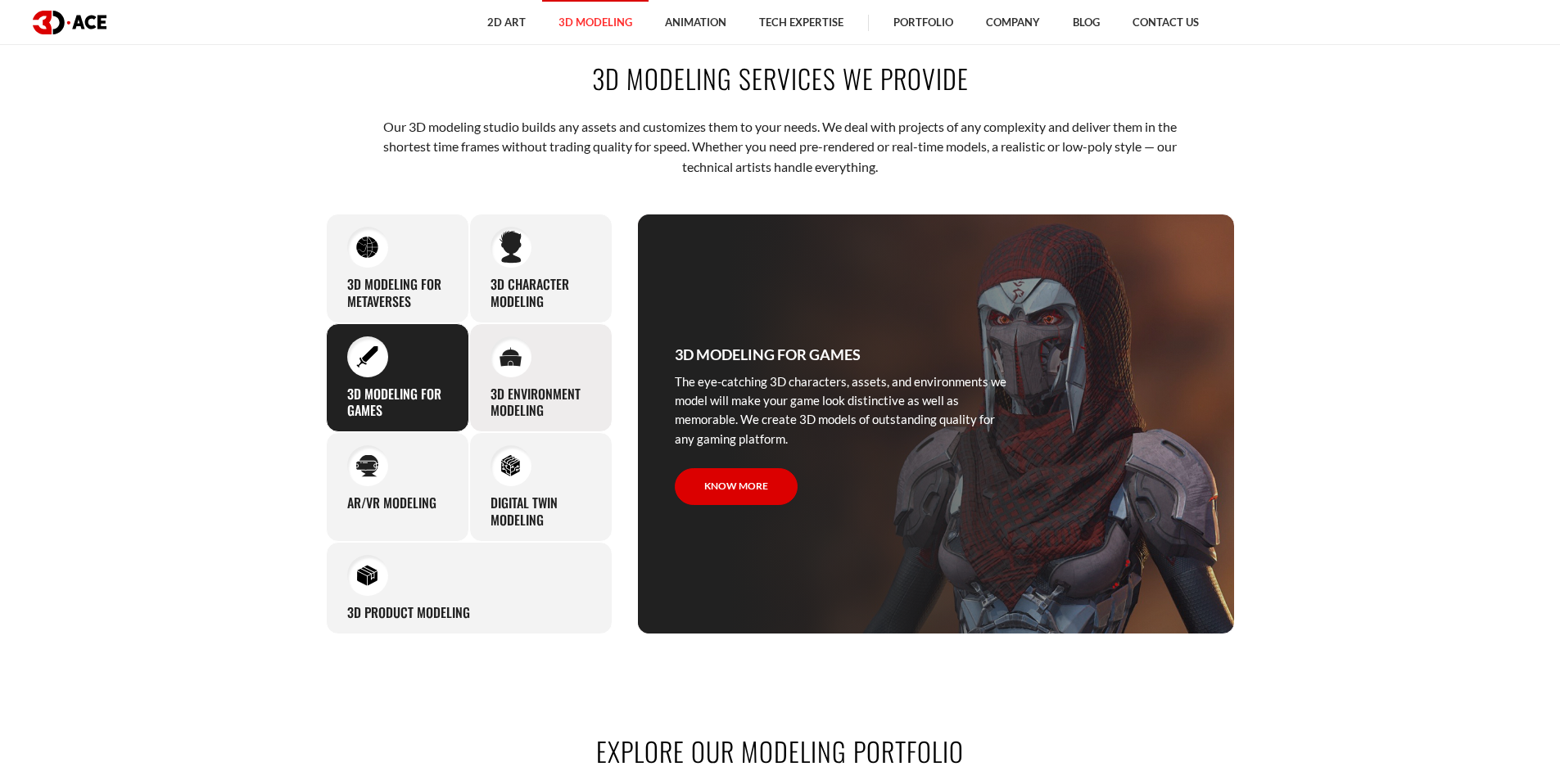
click at [543, 382] on div "3D environment modeling You can count on our profound experience of designing g…" at bounding box center [540, 378] width 143 height 110
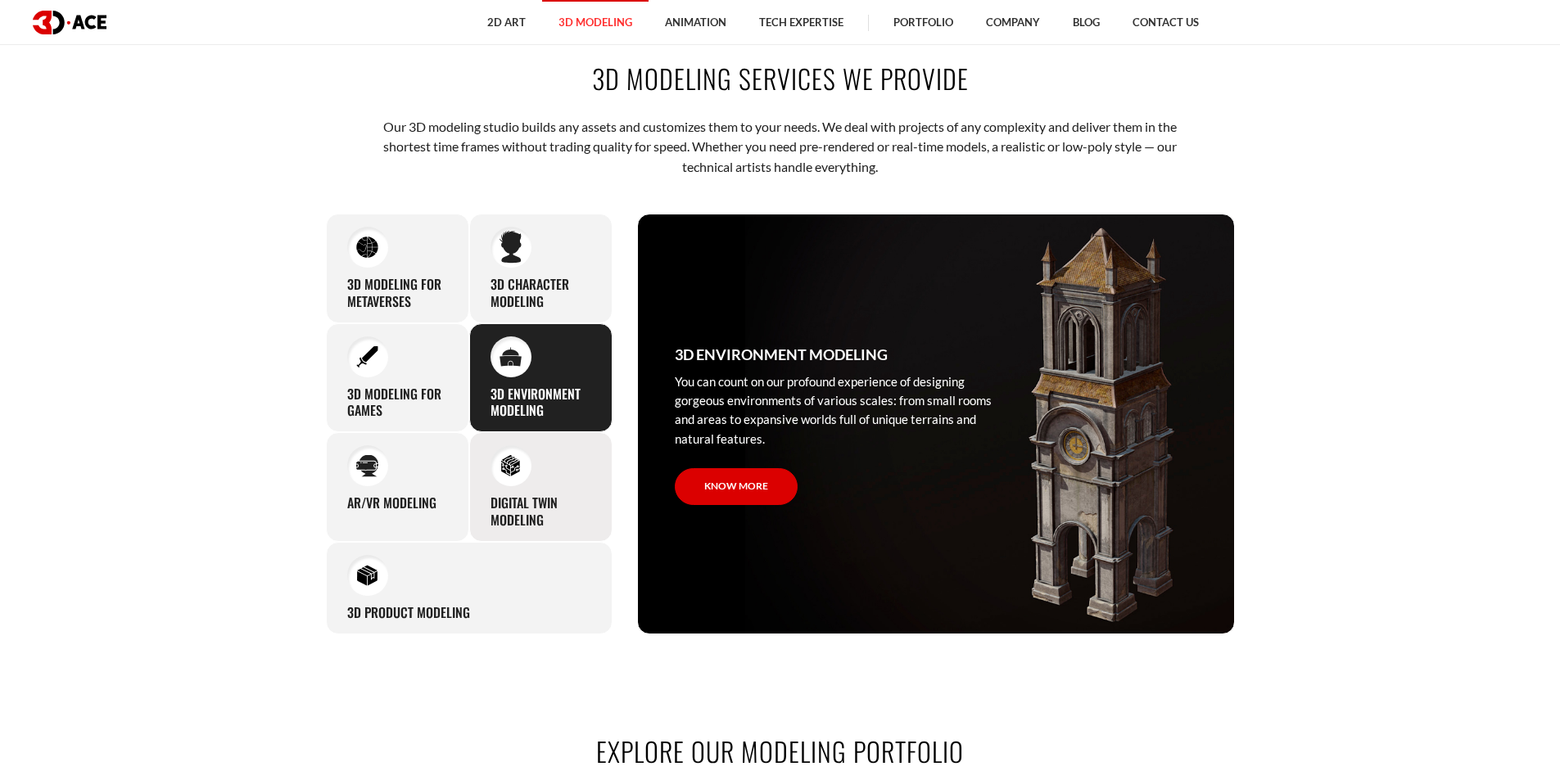
click at [535, 437] on div "Digital Twin modeling Though modeling for digital twins can become a real chall…" at bounding box center [540, 487] width 143 height 110
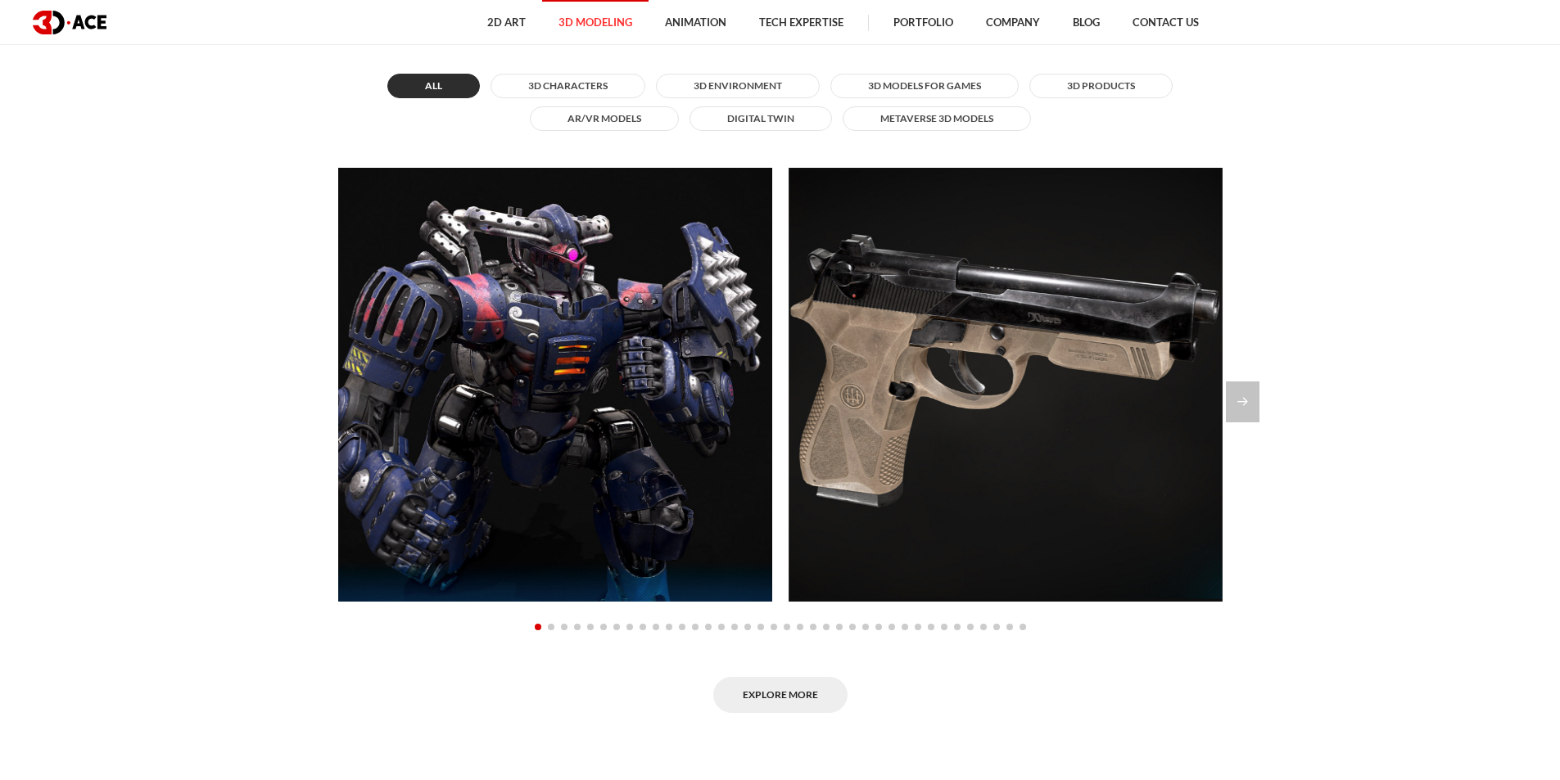
scroll to position [1474, 0]
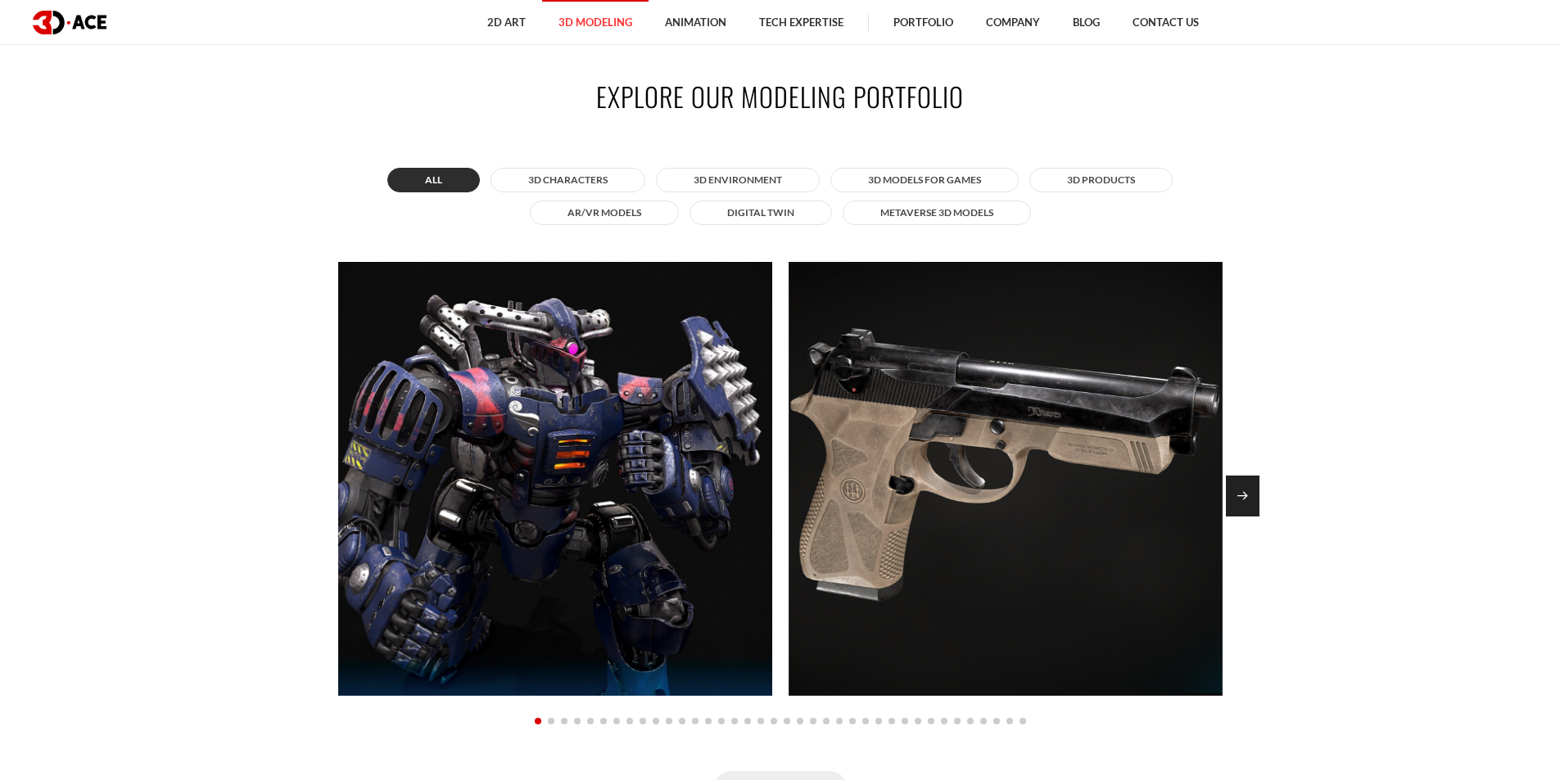
click at [1254, 512] on div "Next slide" at bounding box center [1243, 496] width 34 height 41
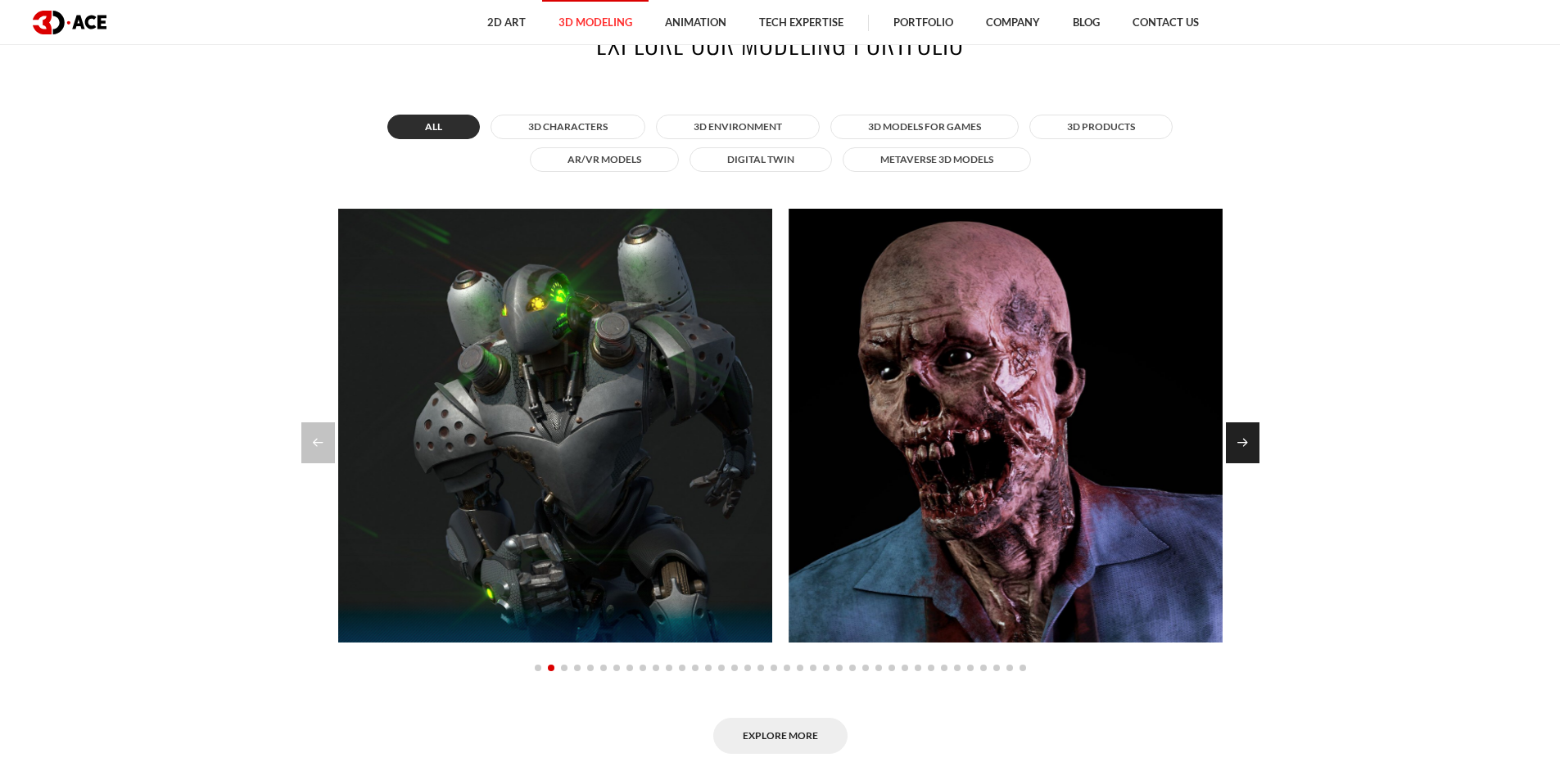
scroll to position [1555, 0]
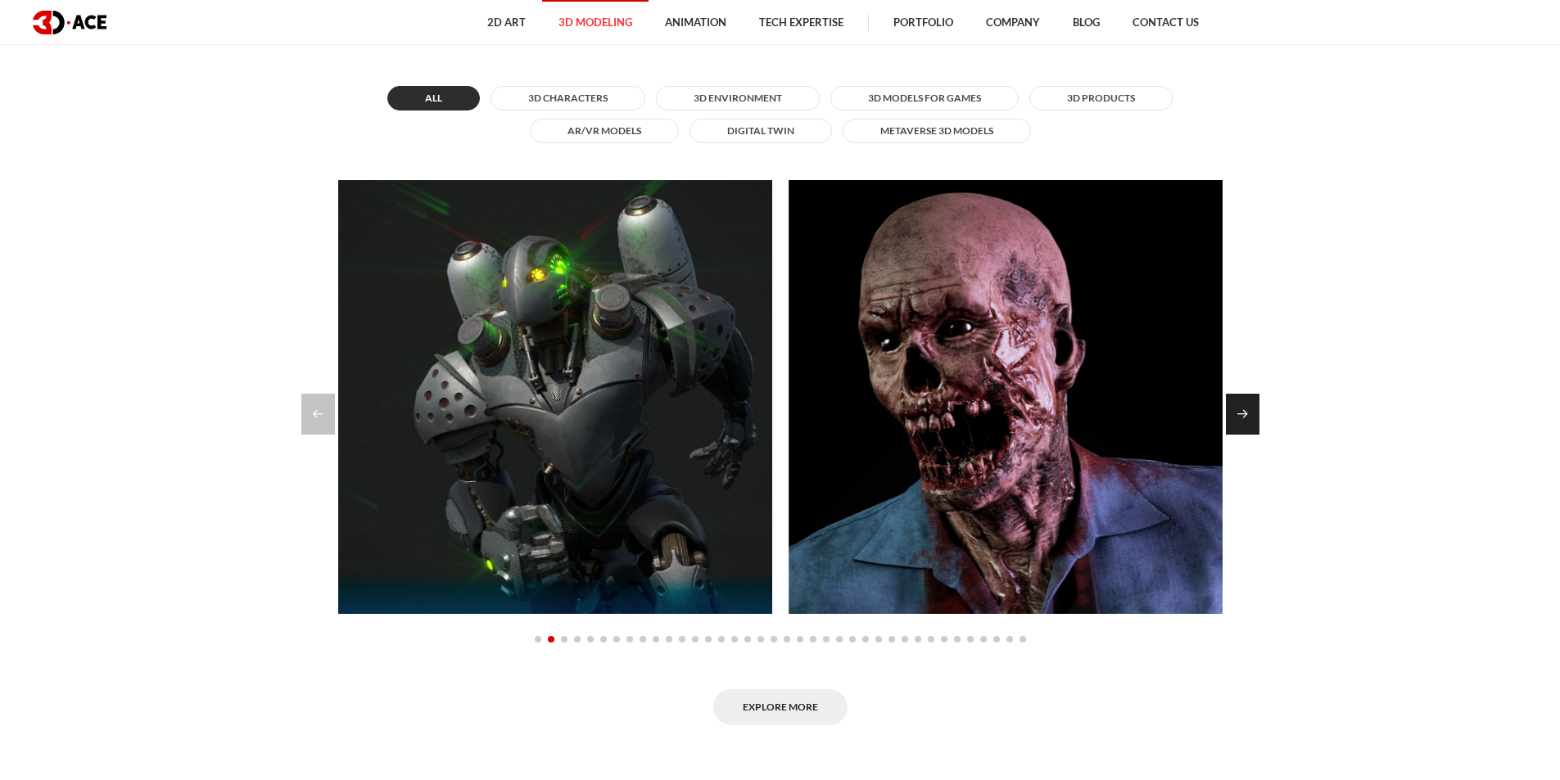
click at [1244, 427] on div "Next slide" at bounding box center [1243, 414] width 34 height 41
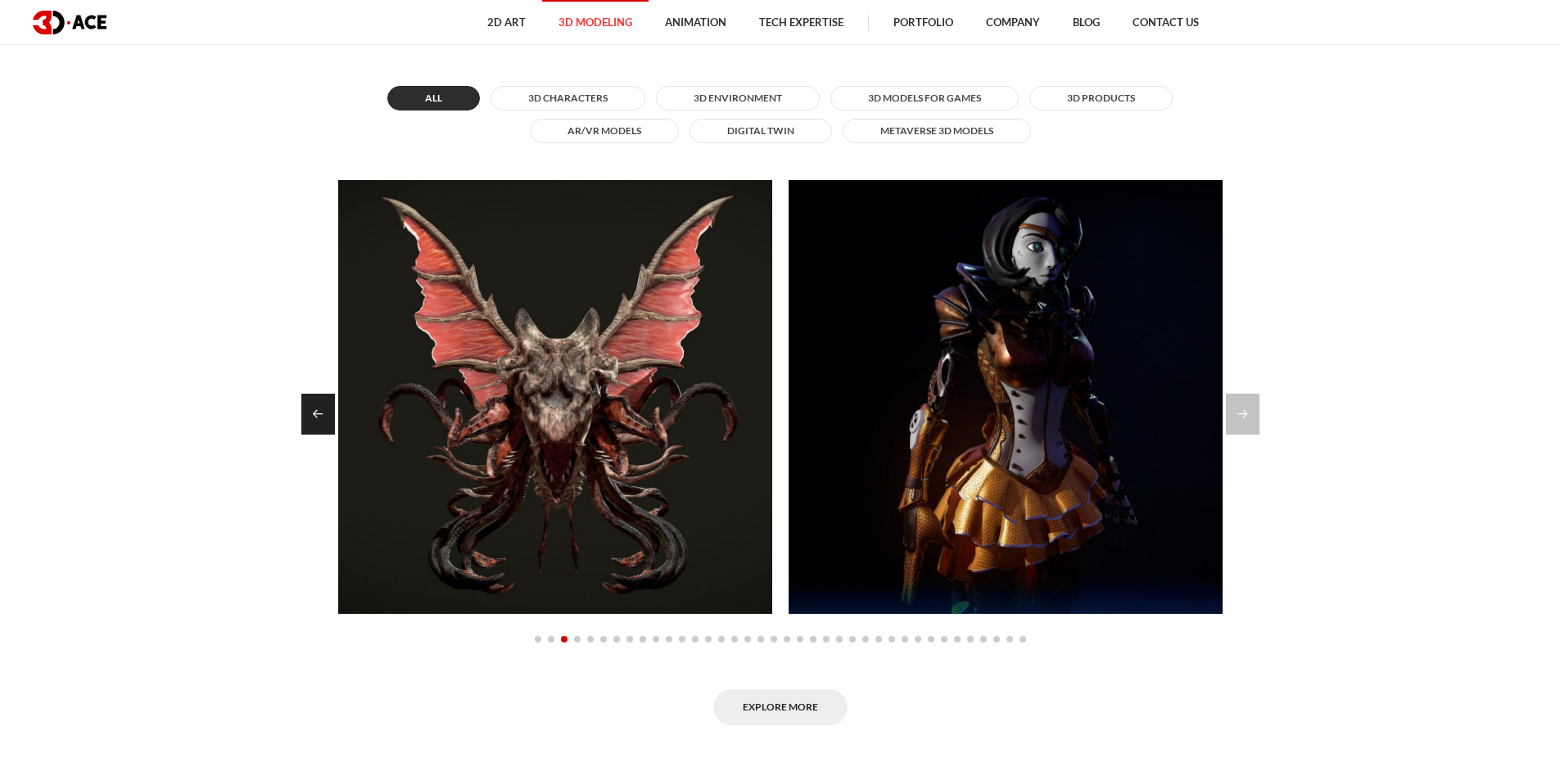
click at [331, 428] on div "Previous slide" at bounding box center [318, 414] width 34 height 41
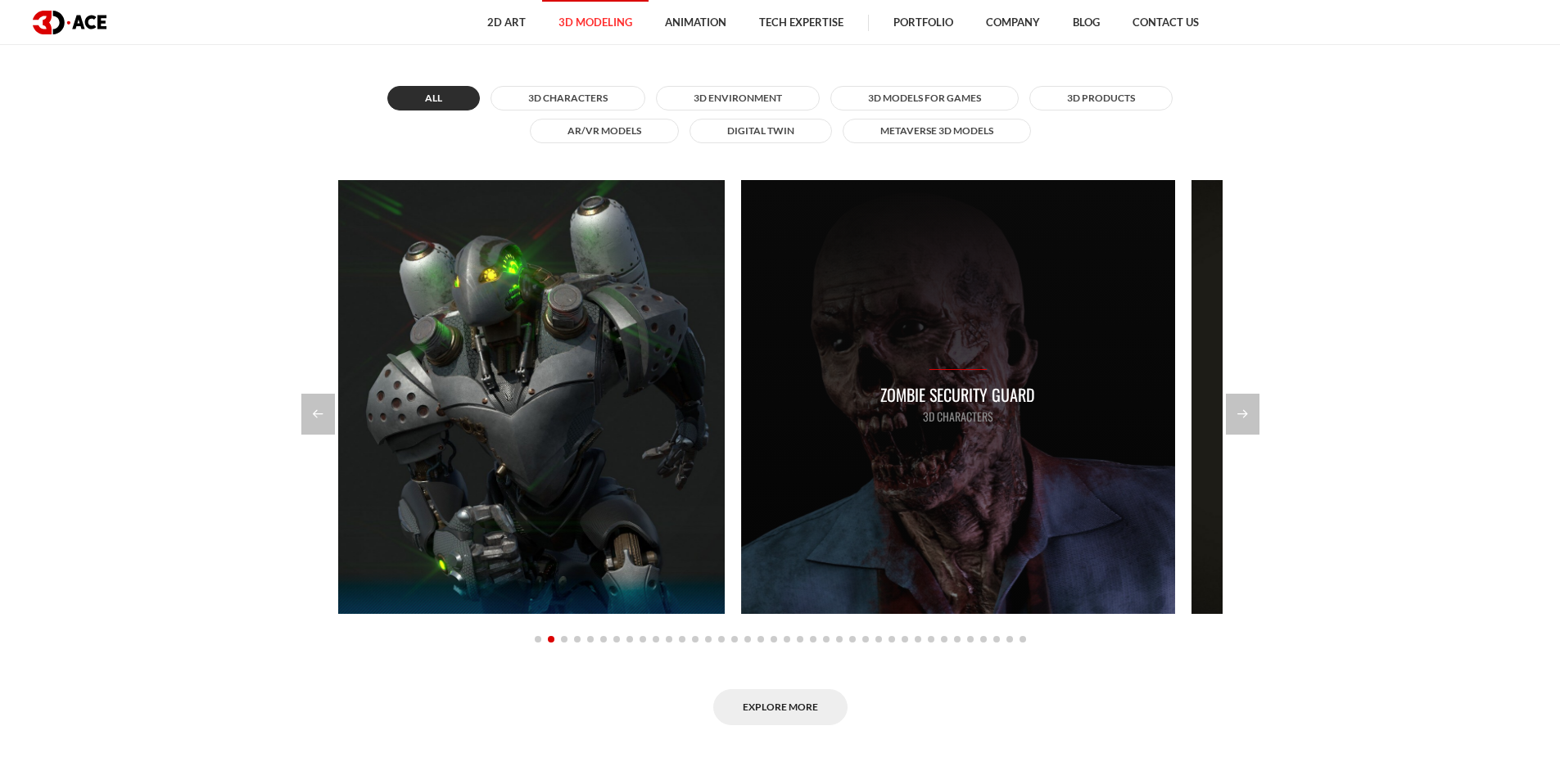
click at [808, 430] on div "Zombie security guard 3D Characters" at bounding box center [958, 397] width 434 height 434
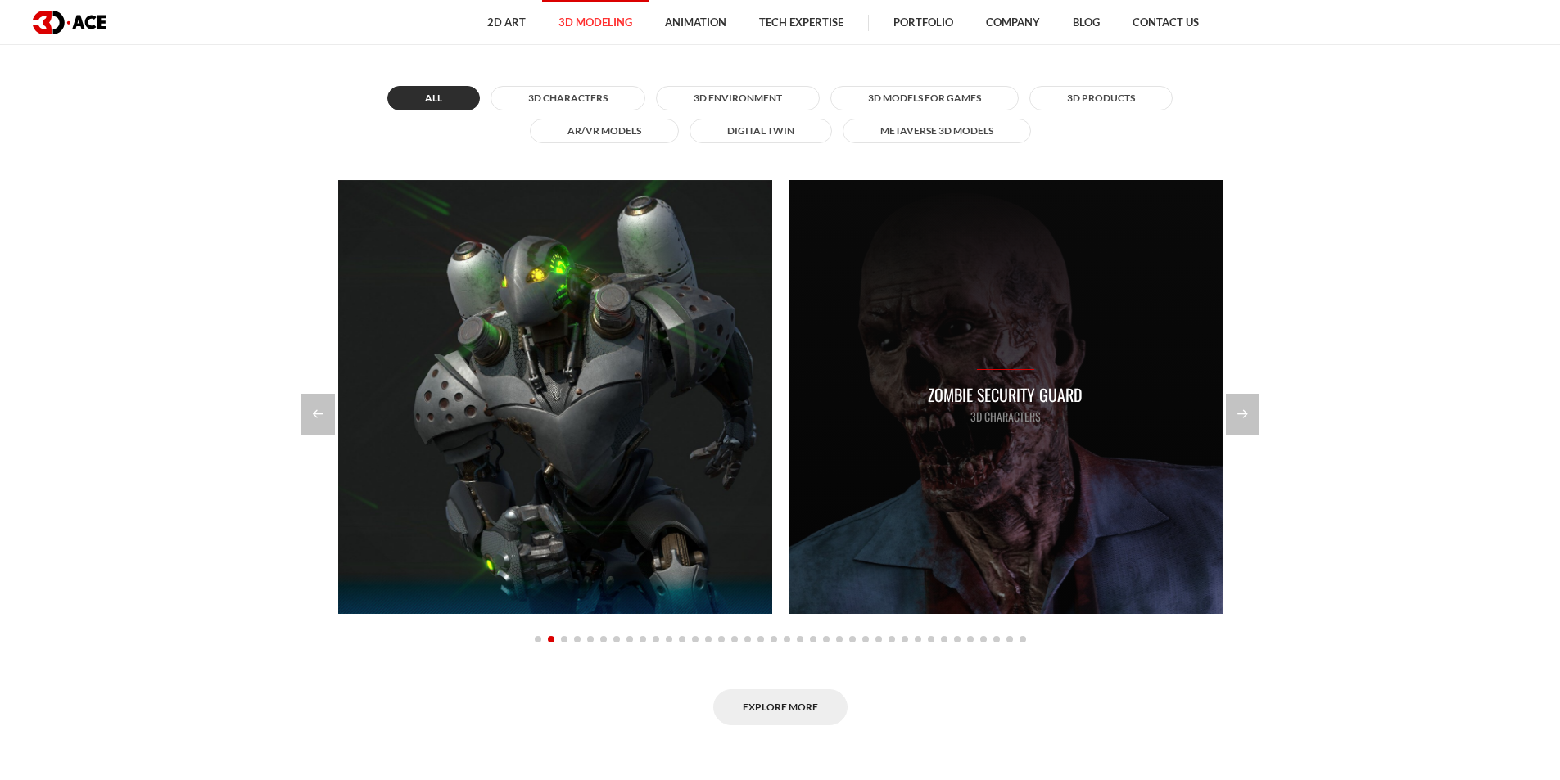
click at [1085, 436] on div "Zombie security guard 3D Characters" at bounding box center [1005, 397] width 434 height 434
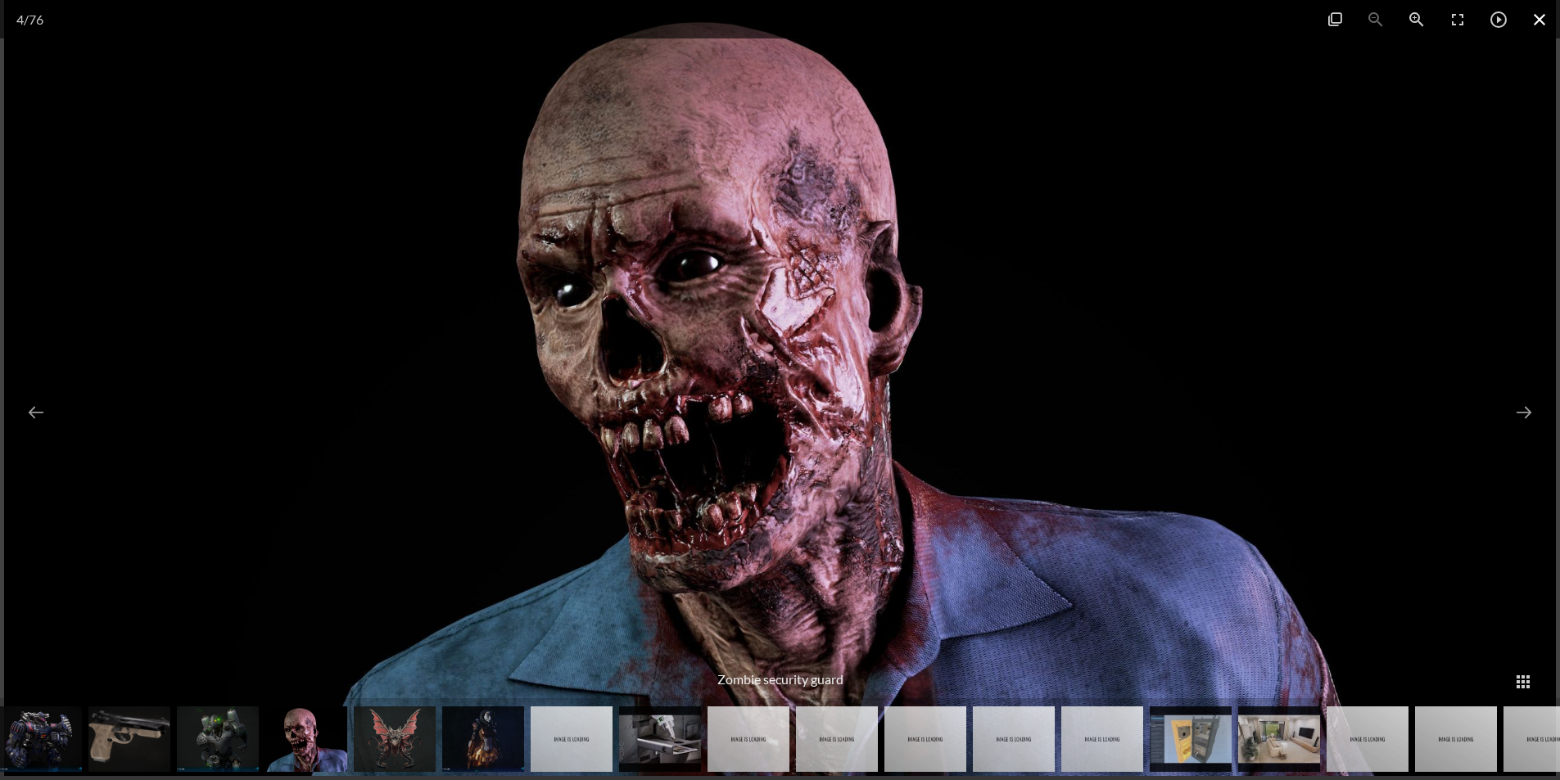
click at [1539, 22] on span at bounding box center [1539, 19] width 41 height 38
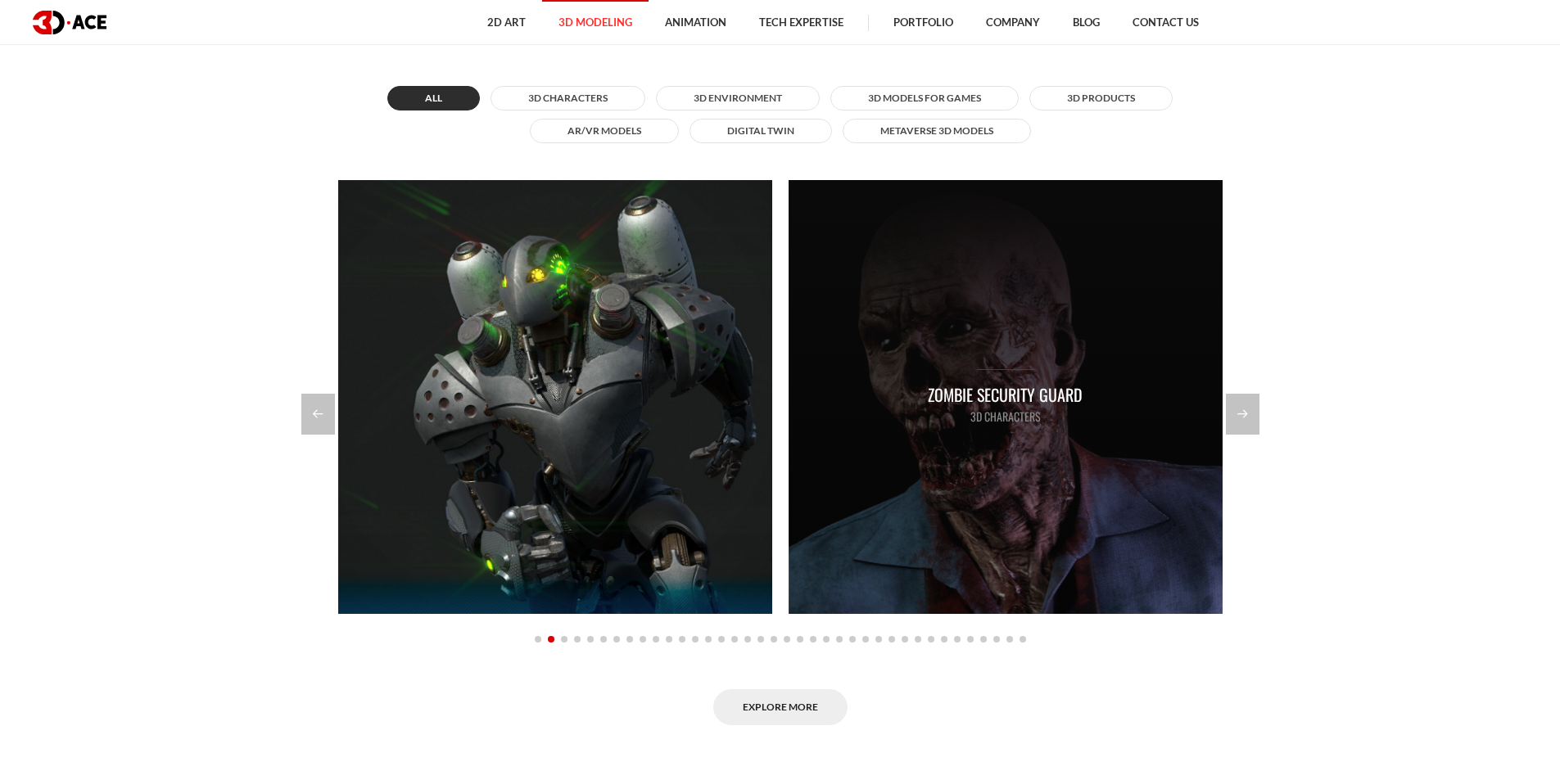
click at [982, 396] on p "Zombie security guard" at bounding box center [1005, 394] width 155 height 25
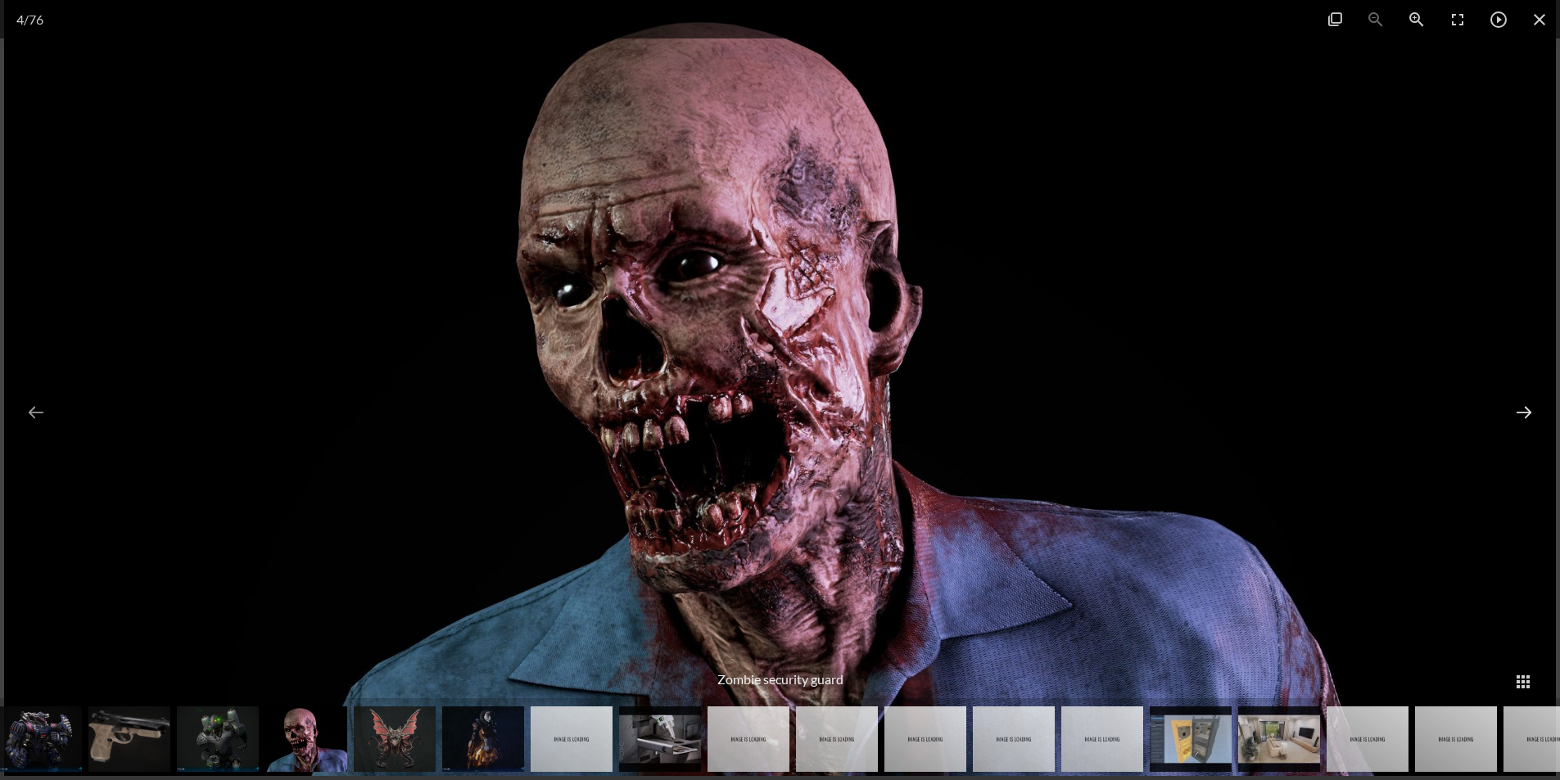
click at [1531, 414] on button at bounding box center [1523, 411] width 39 height 59
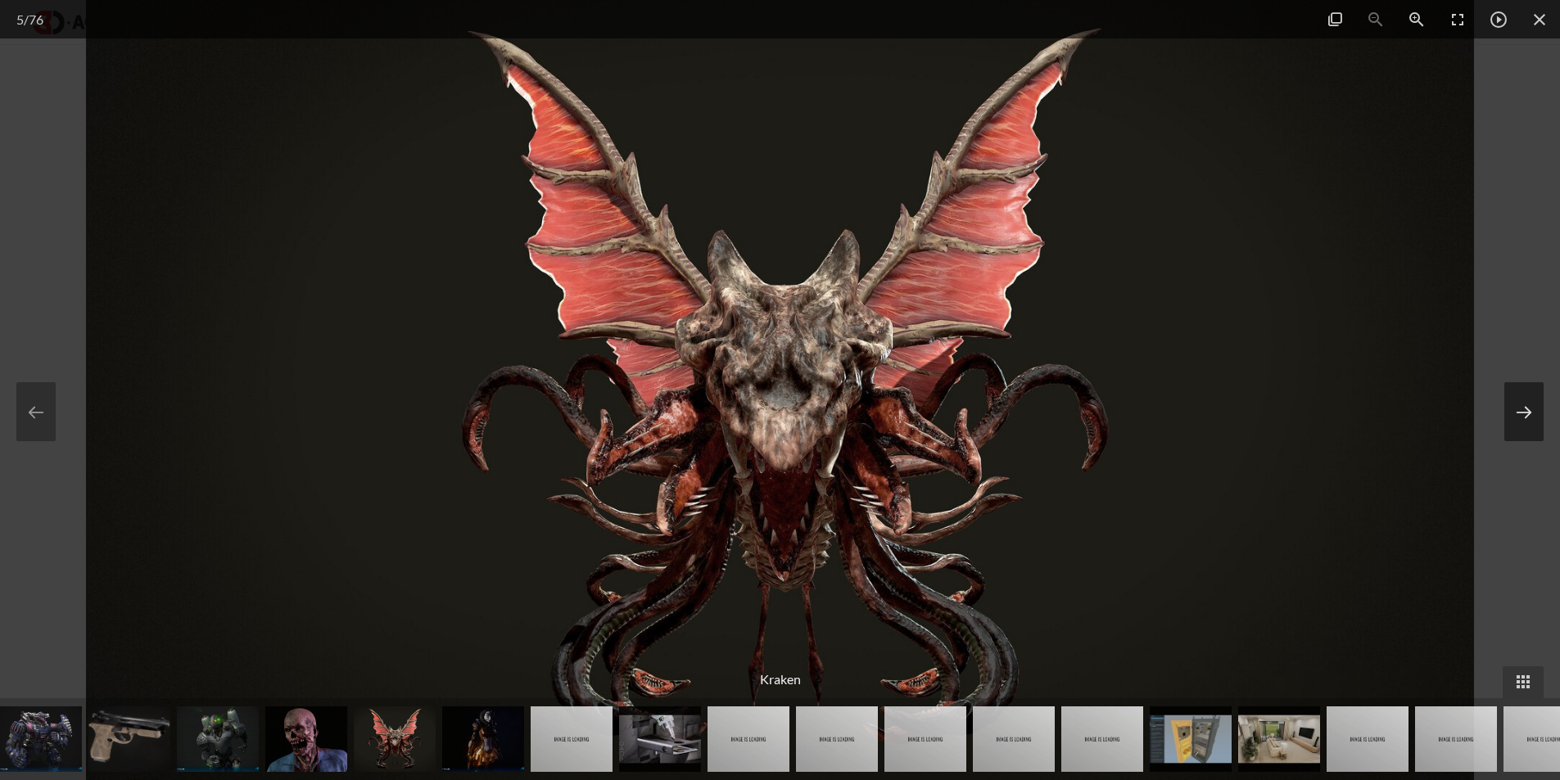
click at [1531, 414] on button at bounding box center [1523, 411] width 39 height 59
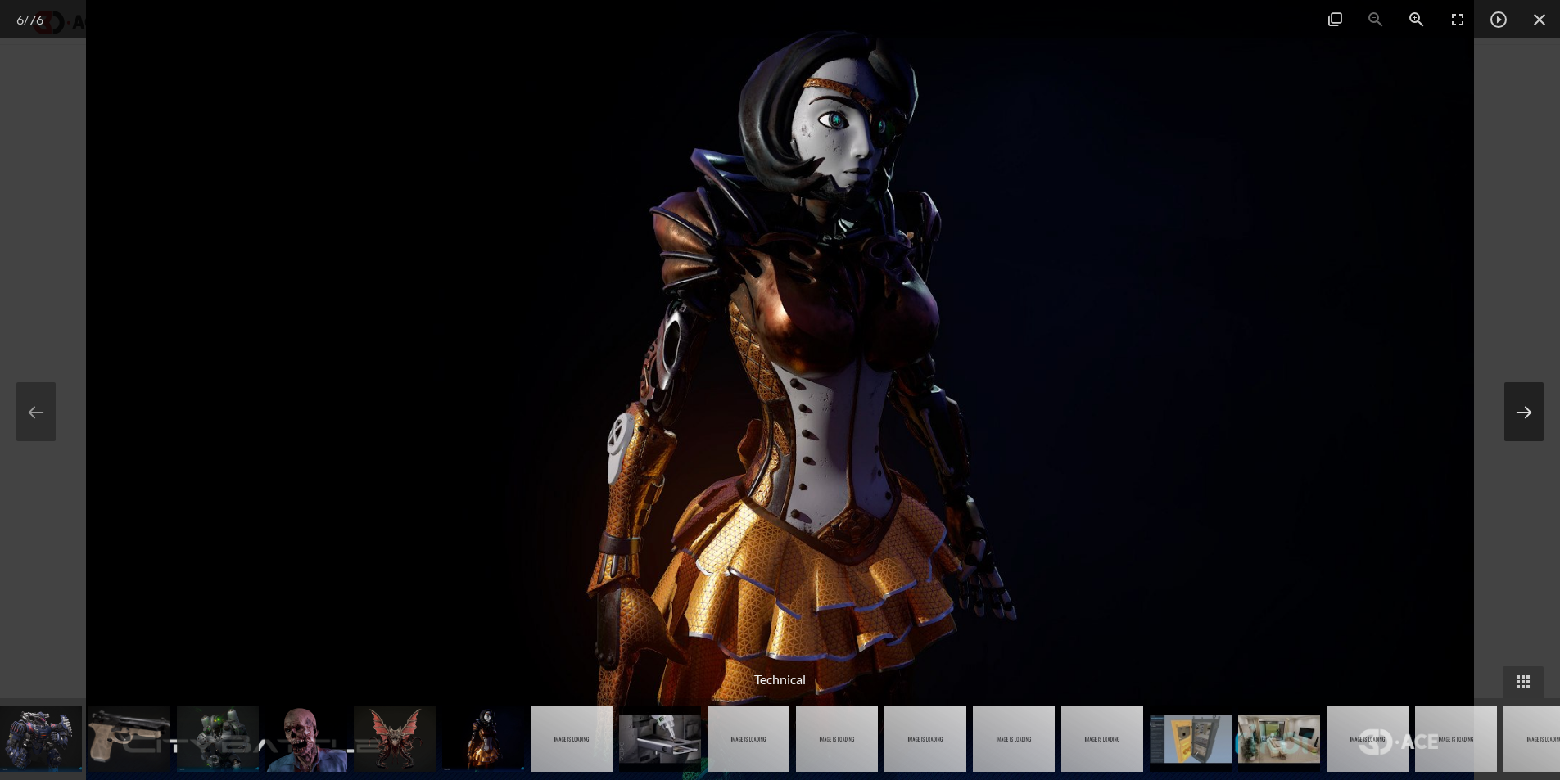
click at [1531, 414] on button at bounding box center [1523, 411] width 39 height 59
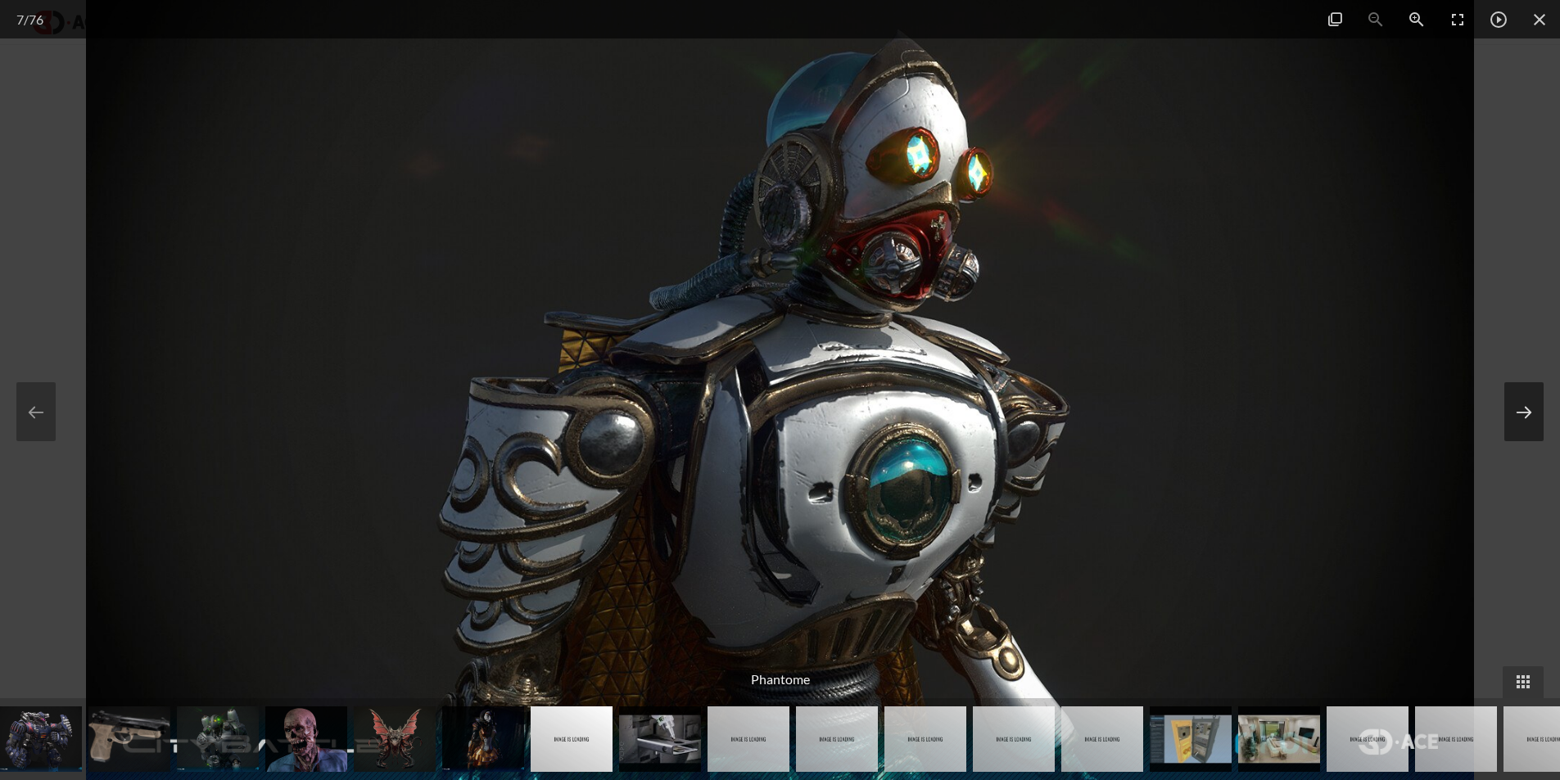
click at [1531, 414] on button at bounding box center [1523, 411] width 39 height 59
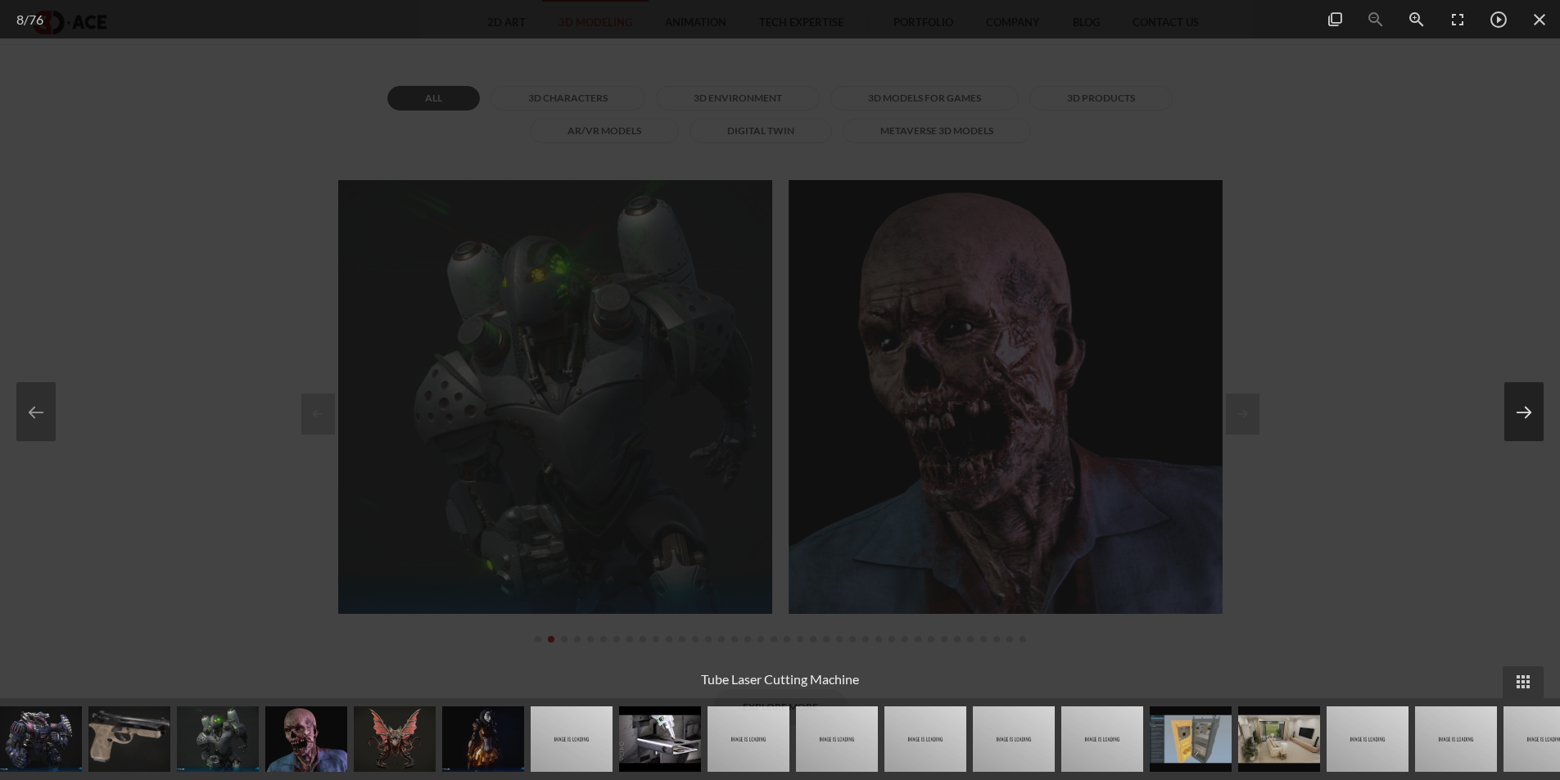
click at [1531, 414] on button at bounding box center [1523, 411] width 39 height 59
click at [1539, 29] on span at bounding box center [1539, 19] width 41 height 38
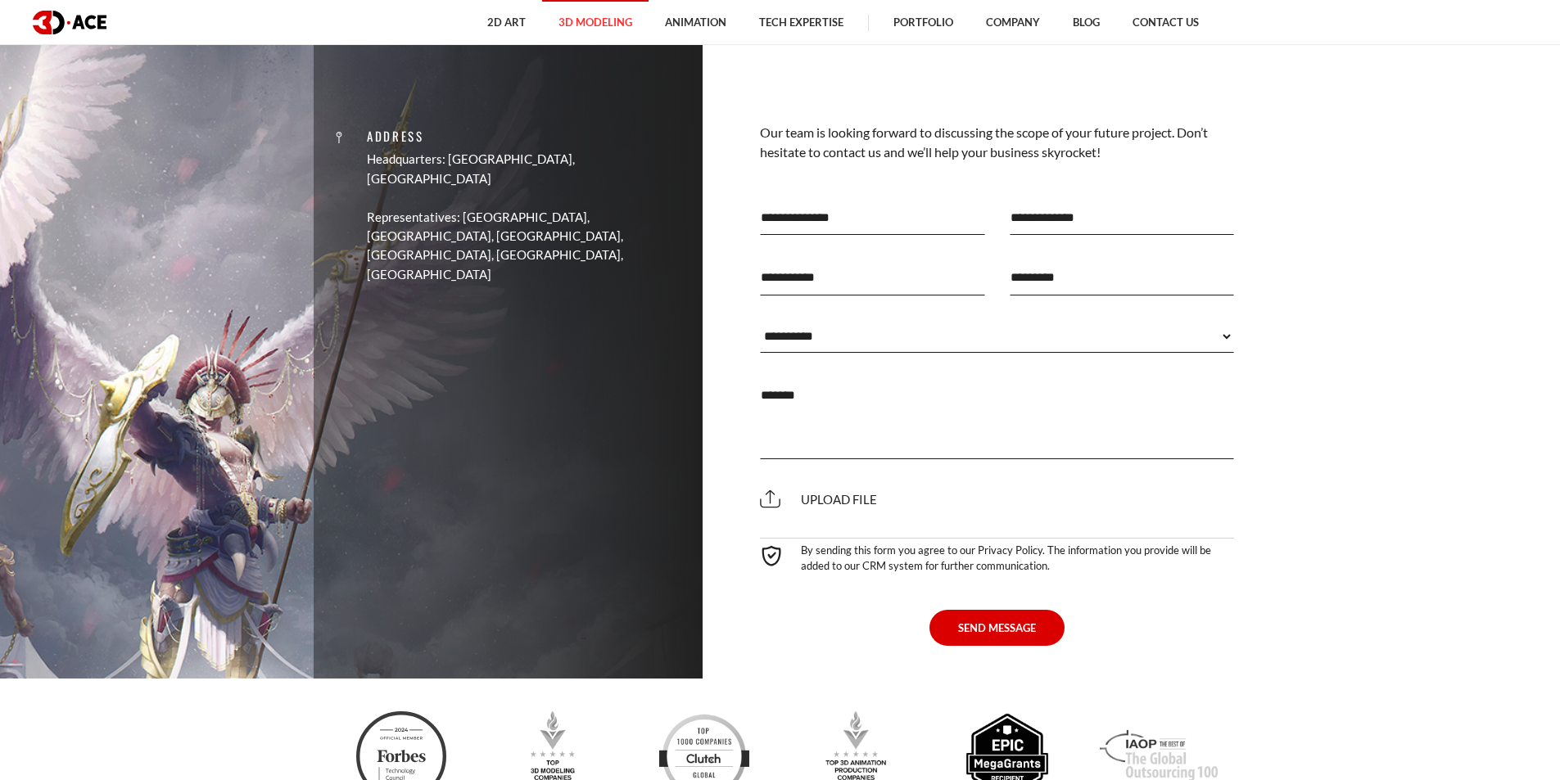
scroll to position [5403, 0]
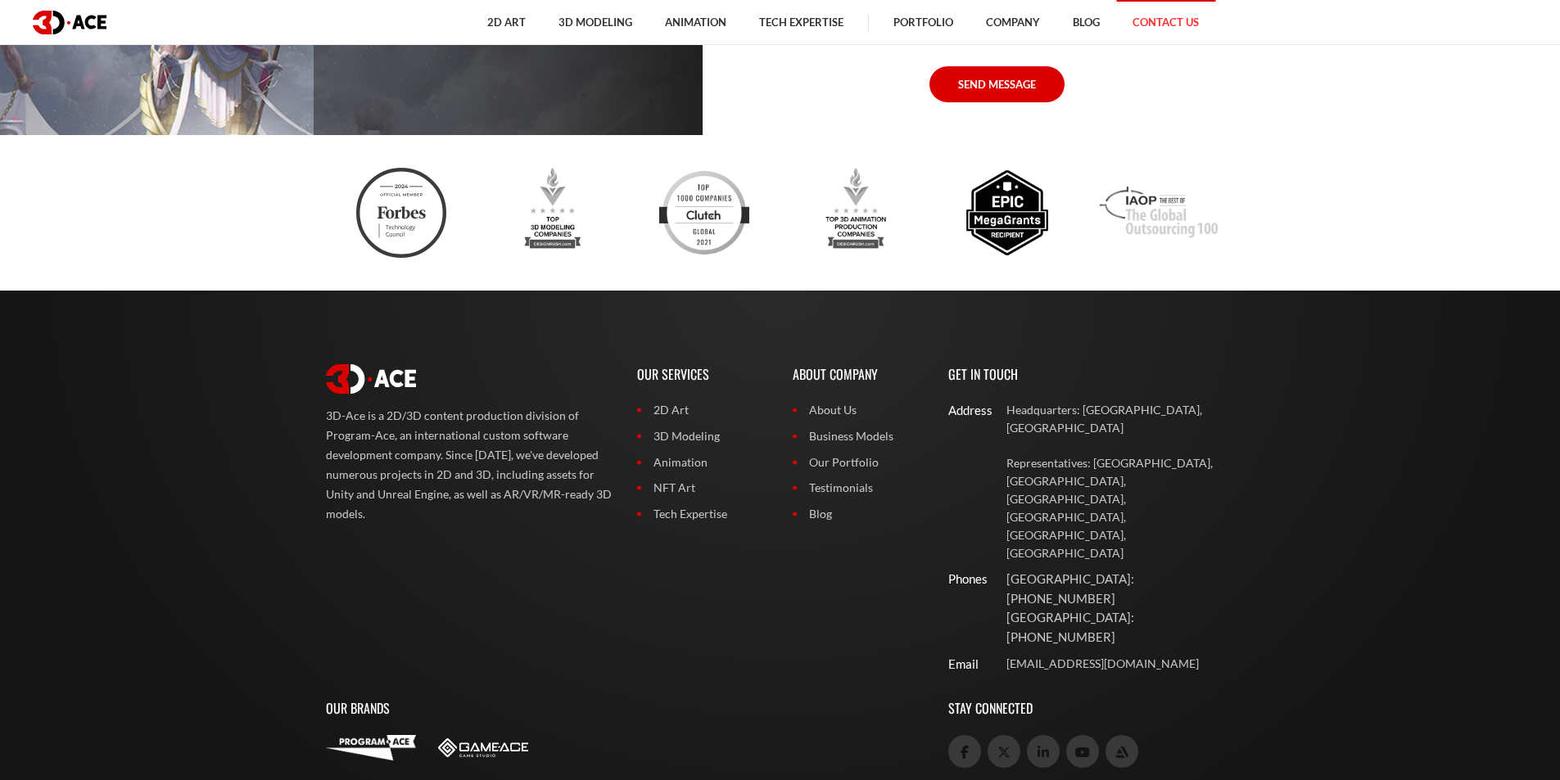
click at [1181, 22] on link "Contact Us" at bounding box center [1165, 22] width 99 height 45
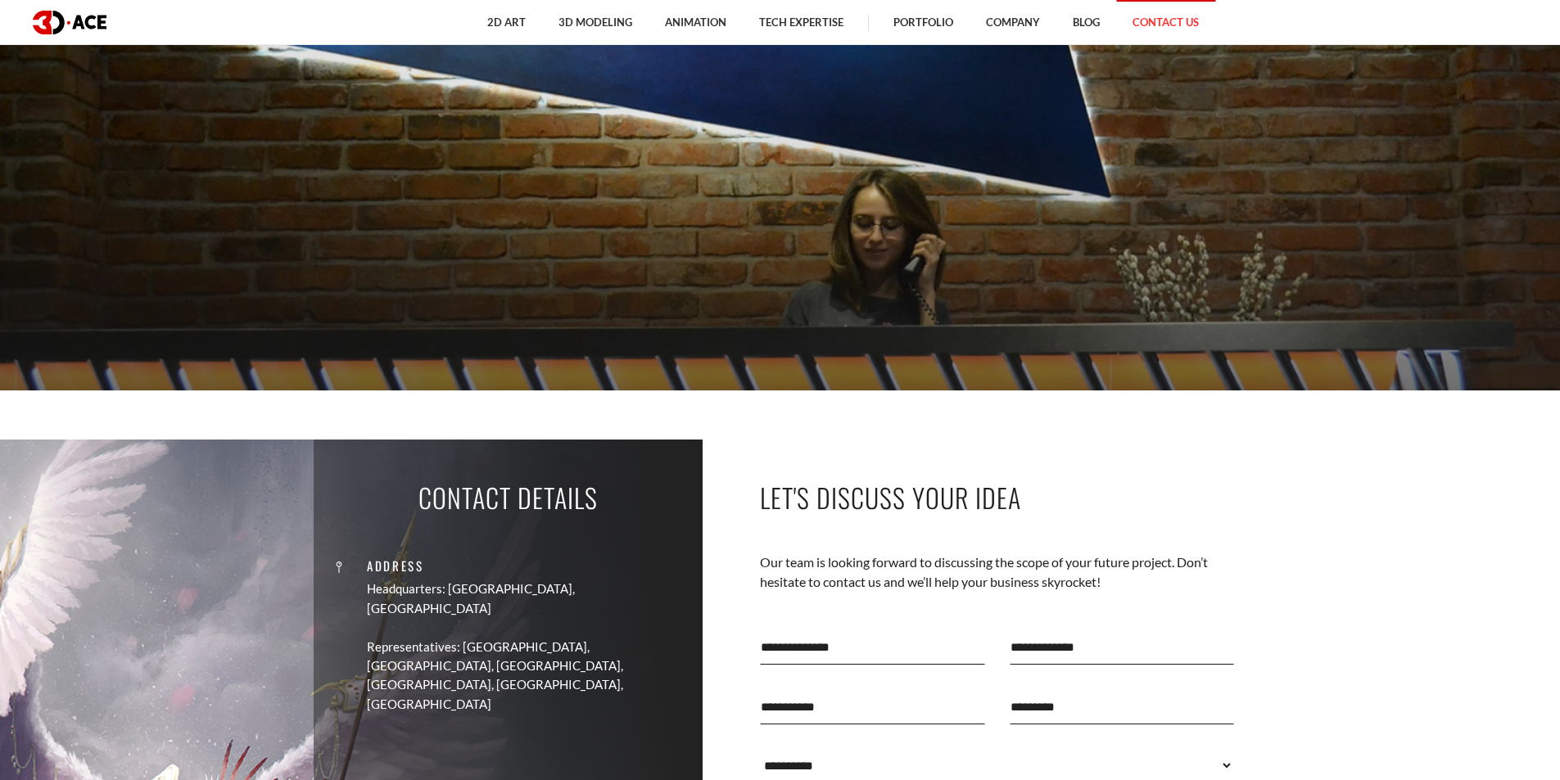
scroll to position [655, 0]
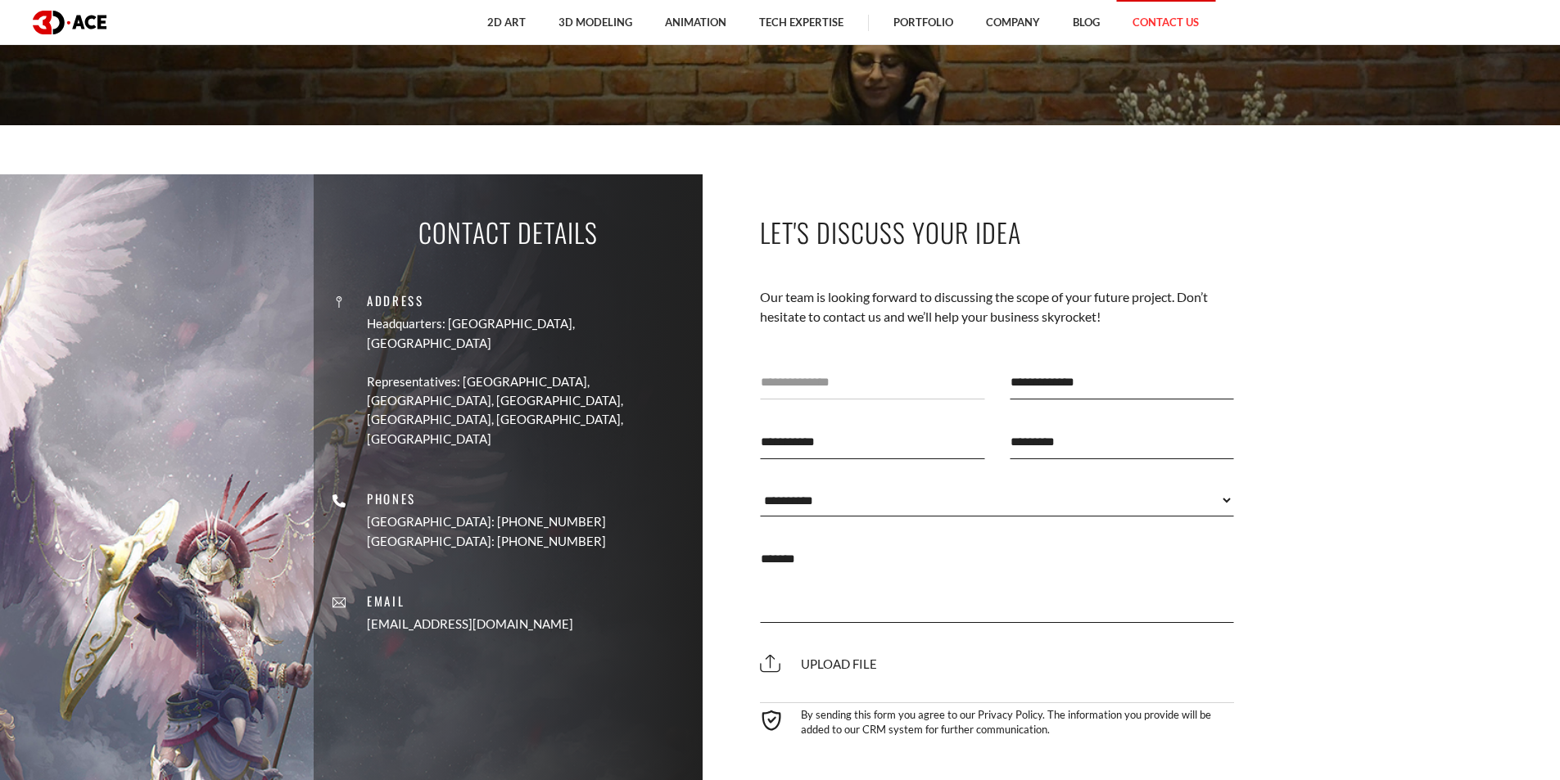
click at [860, 374] on input "text" at bounding box center [872, 381] width 225 height 35
click at [1040, 389] on input "text" at bounding box center [1121, 381] width 225 height 35
click at [1000, 427] on div at bounding box center [1122, 442] width 250 height 60
click at [944, 447] on input "text" at bounding box center [872, 441] width 225 height 35
click at [988, 447] on div at bounding box center [872, 442] width 250 height 60
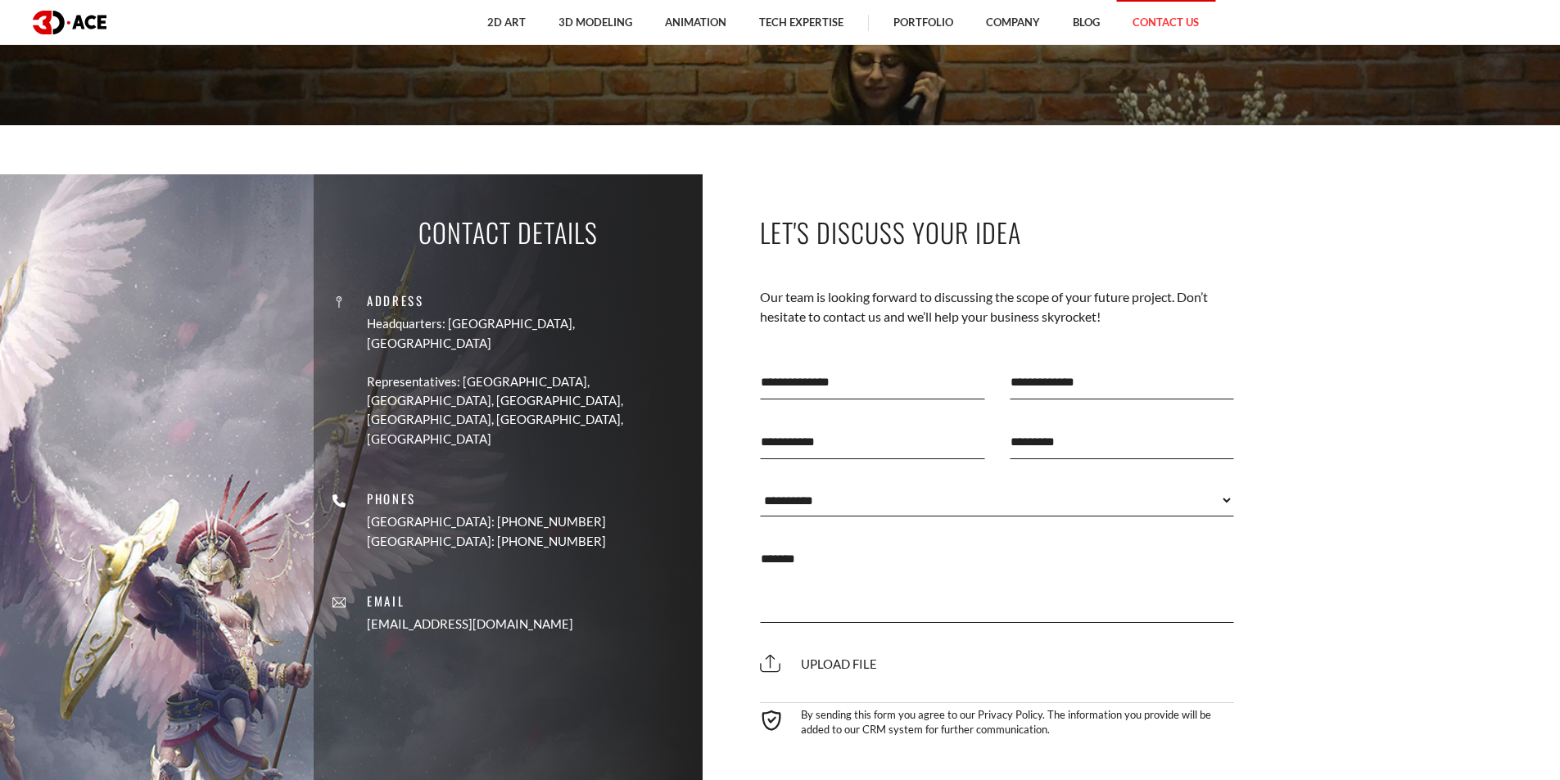
click at [1037, 447] on input "email" at bounding box center [1121, 441] width 225 height 35
click at [991, 468] on div at bounding box center [872, 442] width 250 height 60
click at [1026, 504] on select "**********" at bounding box center [997, 500] width 475 height 33
click at [1246, 448] on div at bounding box center [1122, 442] width 250 height 60
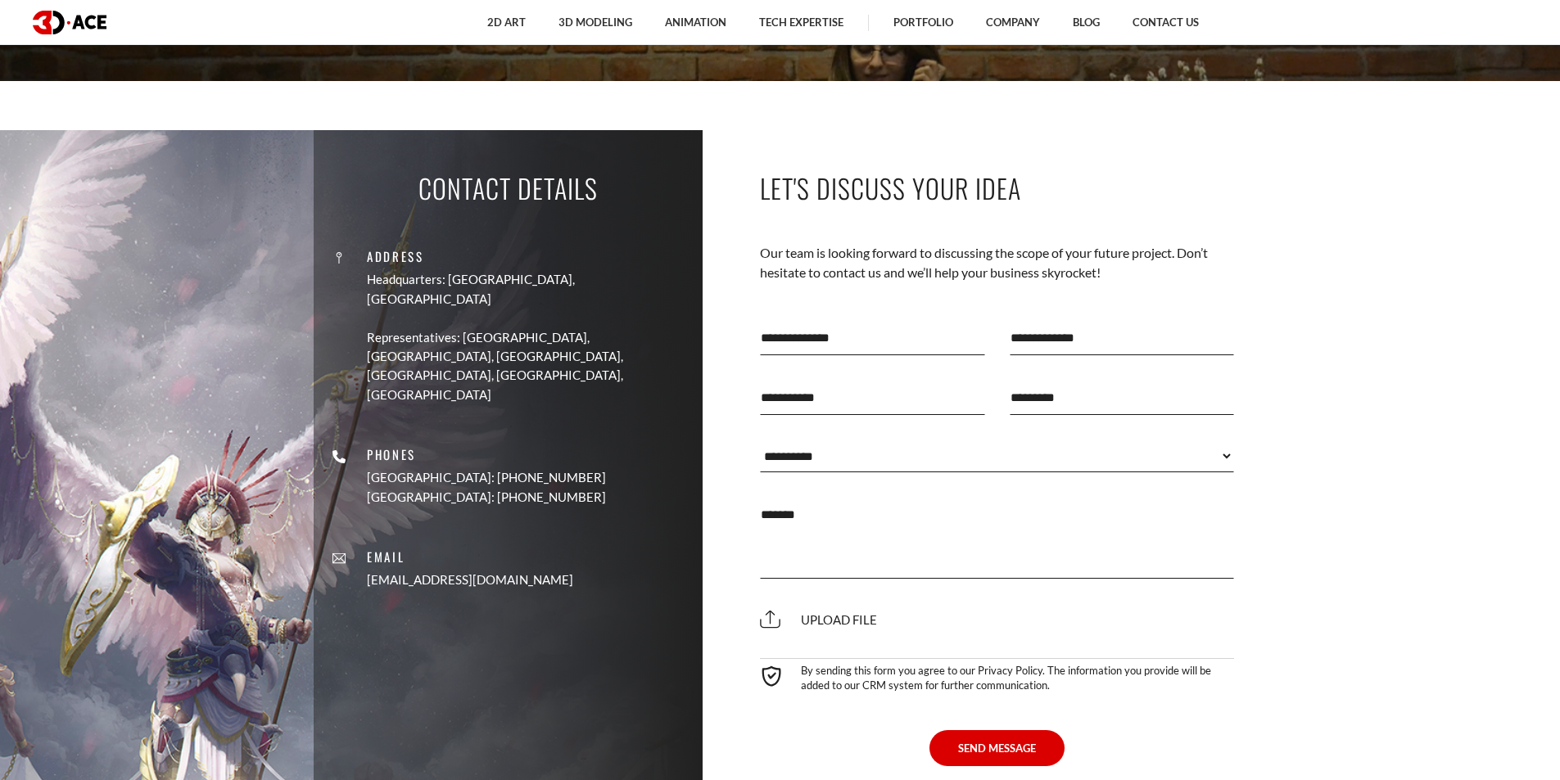
scroll to position [901, 0]
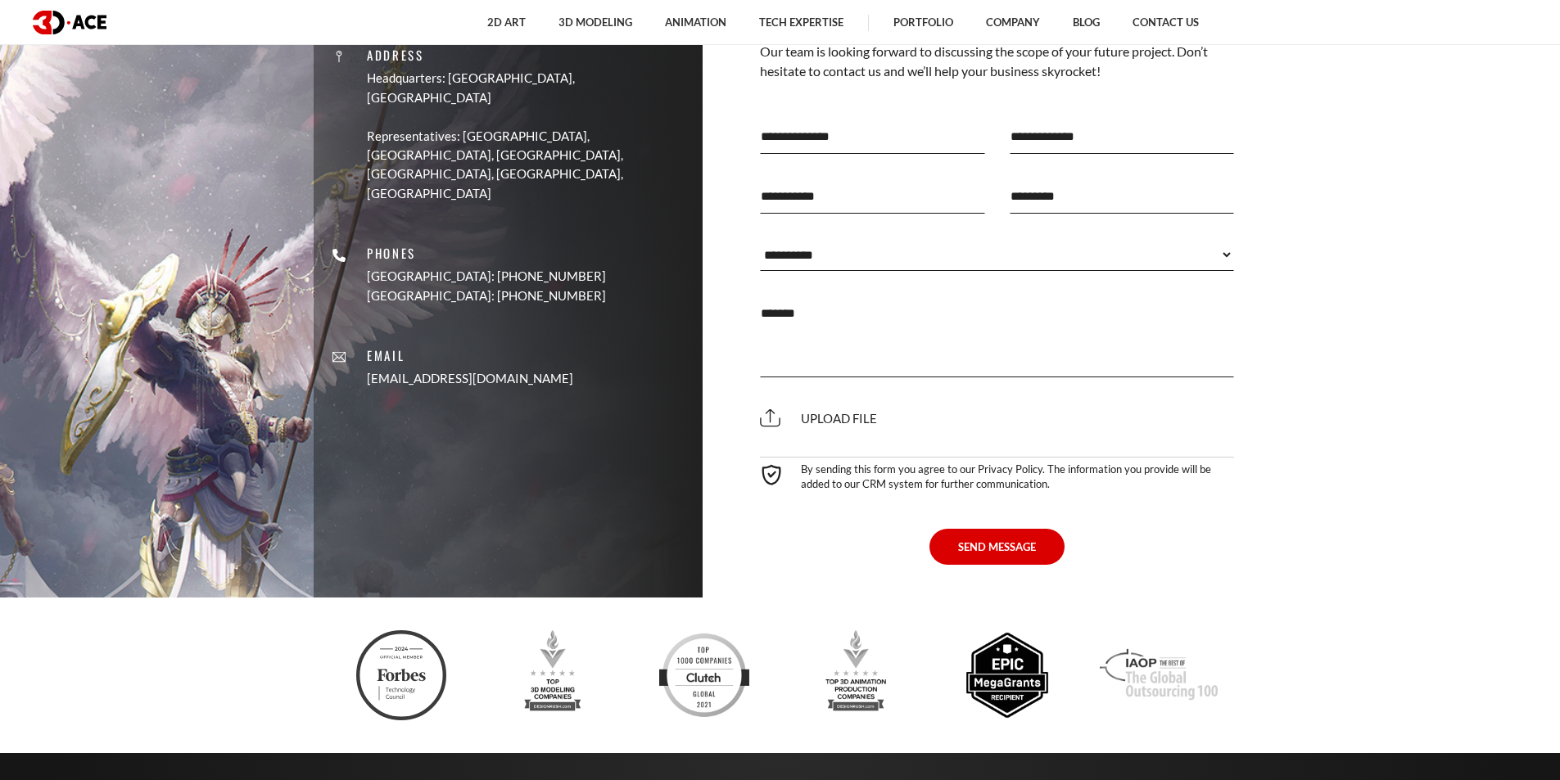
drag, startPoint x: 558, startPoint y: 334, endPoint x: 424, endPoint y: 186, distance: 200.0
click at [424, 186] on div "Address Headquarters: [GEOGRAPHIC_DATA], Cyprus Representatives: [GEOGRAPHIC_DA…" at bounding box center [508, 209] width 364 height 384
click at [498, 287] on p "[GEOGRAPHIC_DATA]: [PHONE_NUMBER]" at bounding box center [486, 296] width 239 height 19
drag, startPoint x: 620, startPoint y: 346, endPoint x: 417, endPoint y: 192, distance: 255.3
click at [416, 195] on div "Contact Details Address Headquarters: [GEOGRAPHIC_DATA], Cyprus Representatives…" at bounding box center [508, 263] width 389 height 669
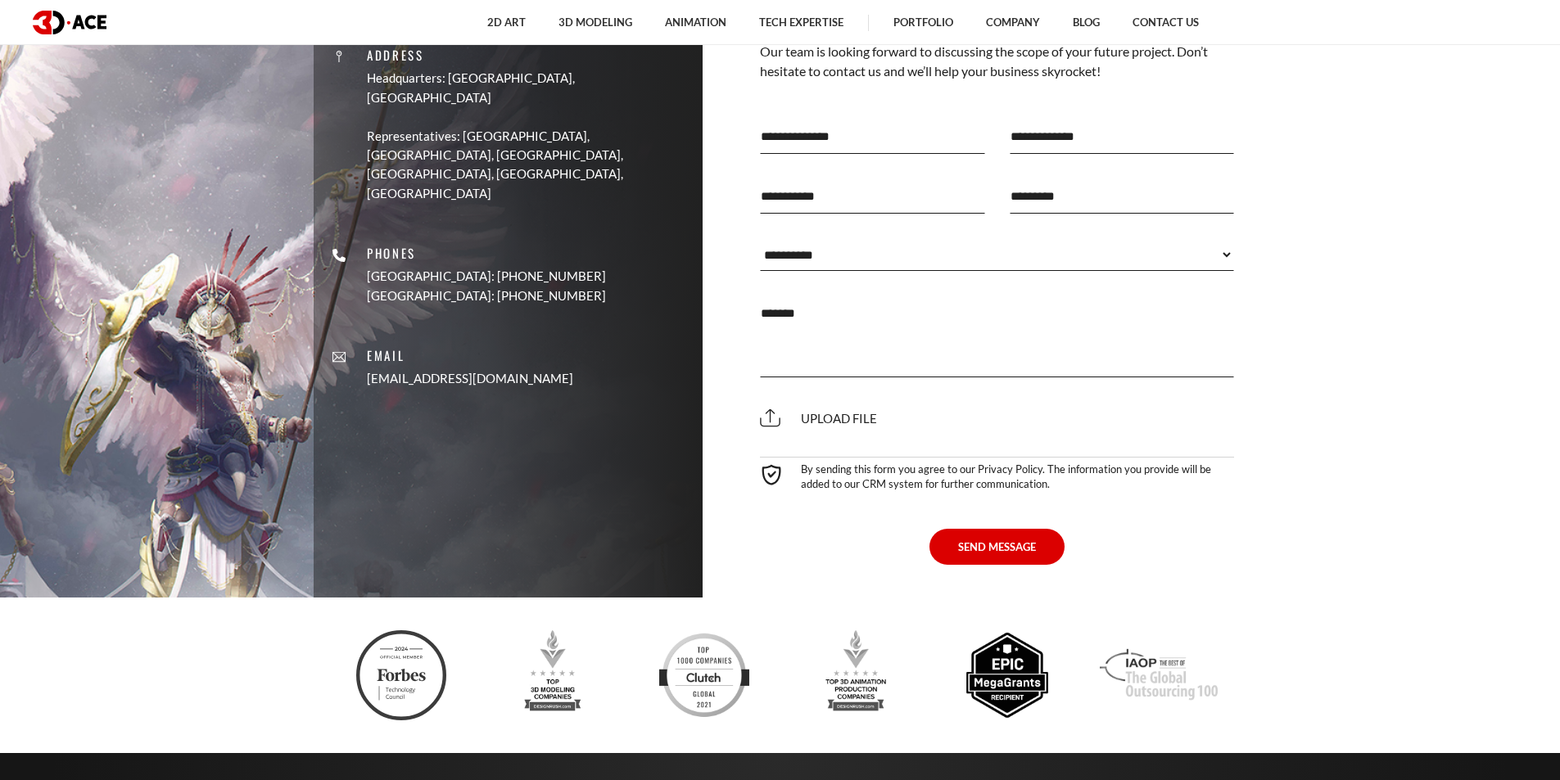
click at [558, 290] on div "Address Headquarters: [GEOGRAPHIC_DATA], Cyprus Representatives: [GEOGRAPHIC_DA…" at bounding box center [508, 209] width 364 height 384
drag, startPoint x: 470, startPoint y: 237, endPoint x: 594, endPoint y: 233, distance: 124.5
click at [594, 233] on div "Address Headquarters: [GEOGRAPHIC_DATA], Cyprus Representatives: [GEOGRAPHIC_DA…" at bounding box center [508, 209] width 364 height 384
click at [542, 346] on p "Email" at bounding box center [470, 355] width 206 height 19
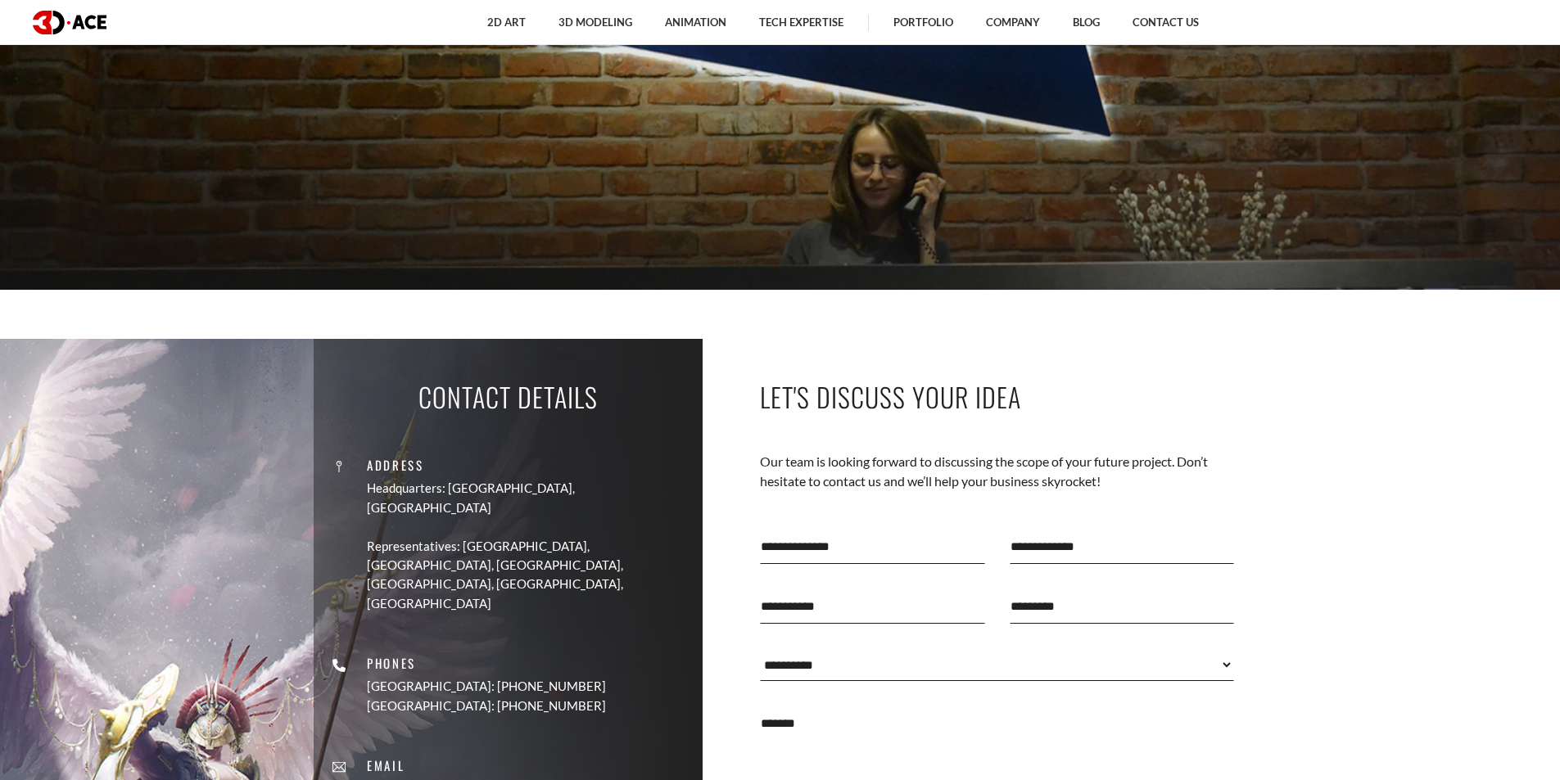
scroll to position [491, 0]
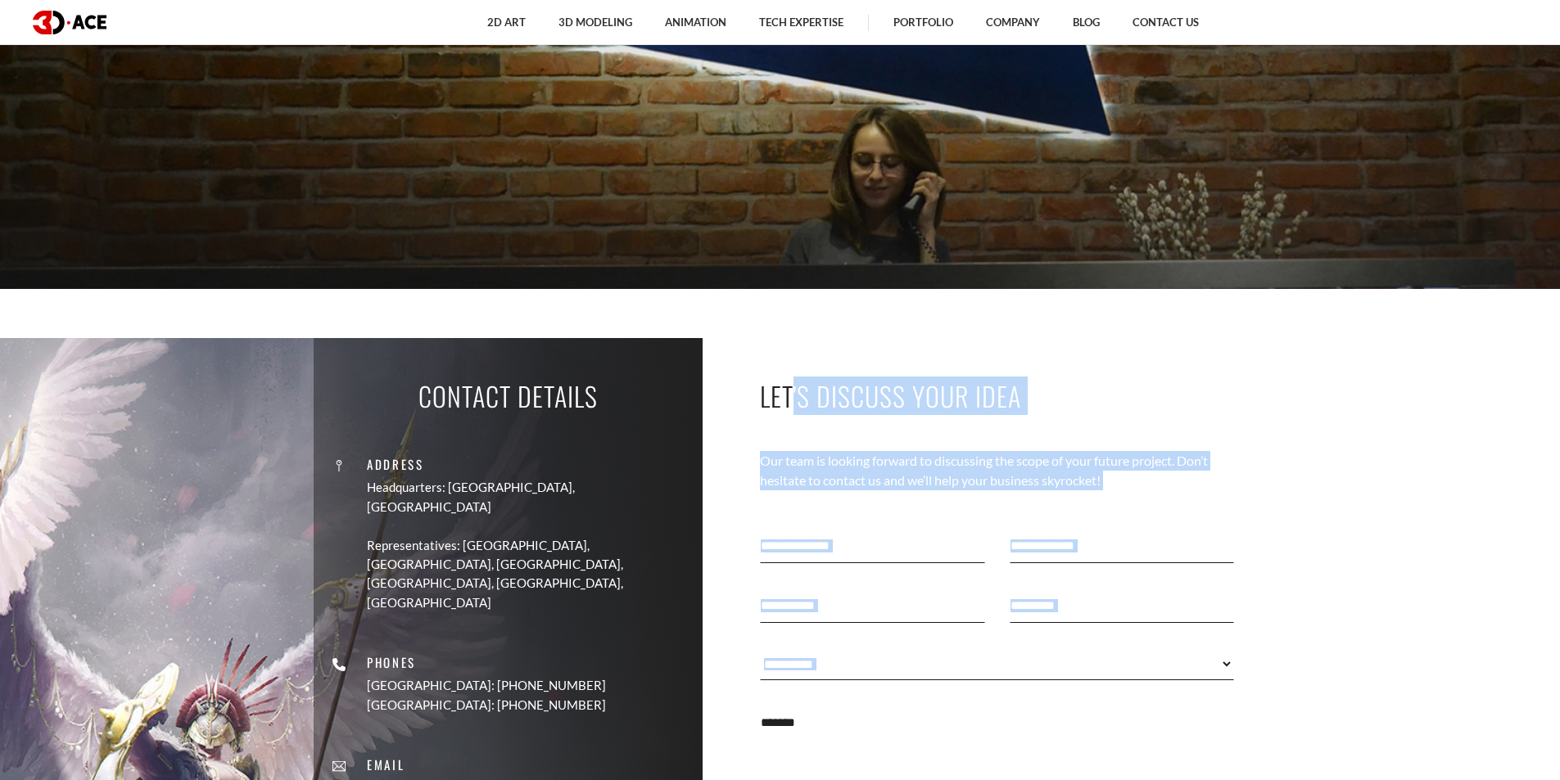
drag, startPoint x: 803, startPoint y: 391, endPoint x: 1296, endPoint y: 744, distance: 606.6
click at [1298, 746] on section "Contact Details Address Headquarters: [GEOGRAPHIC_DATA], Cyprus Representatives…" at bounding box center [780, 672] width 1560 height 669
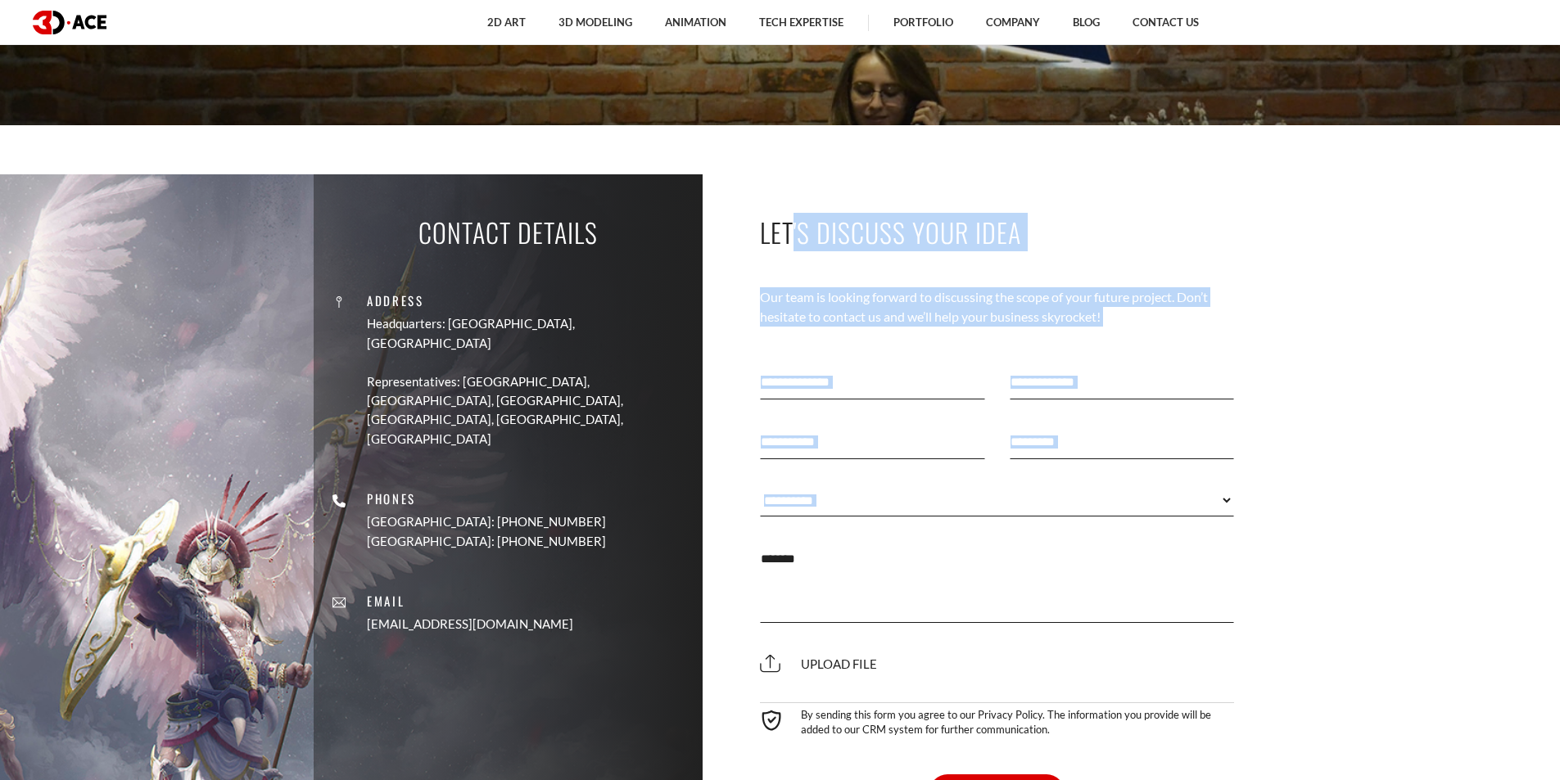
scroll to position [1064, 0]
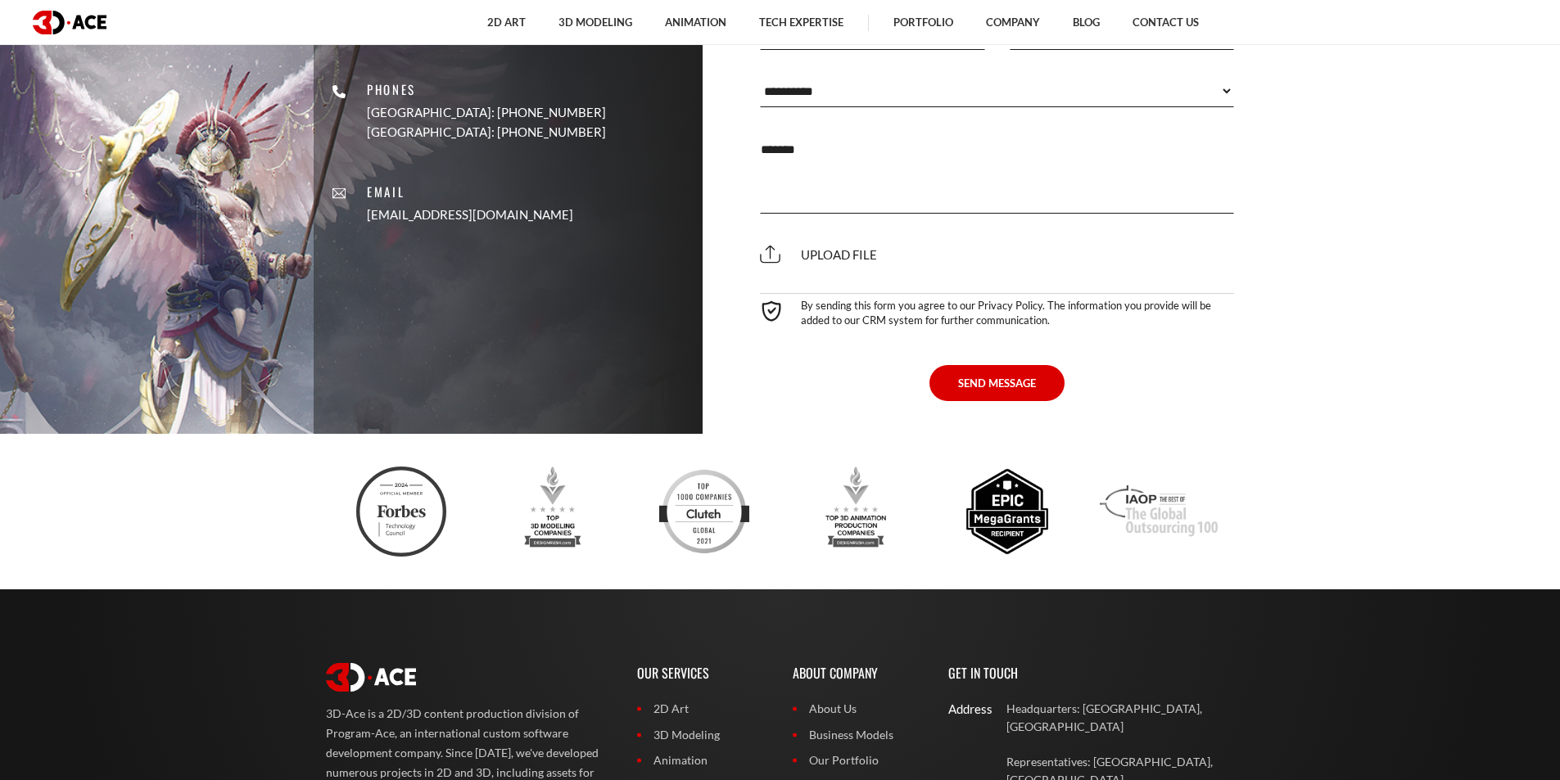
drag, startPoint x: 870, startPoint y: 339, endPoint x: 904, endPoint y: 353, distance: 36.3
click at [872, 336] on div "By sending this form you agree to our Privacy Policy. The information you provi…" at bounding box center [996, 308] width 499 height 63
drag, startPoint x: 1066, startPoint y: 317, endPoint x: 811, endPoint y: 300, distance: 255.2
click at [812, 292] on div "By sending this form you agree to our Privacy Policy. The information you provi…" at bounding box center [996, 308] width 499 height 63
drag, startPoint x: 803, startPoint y: 309, endPoint x: 1095, endPoint y: 342, distance: 294.1
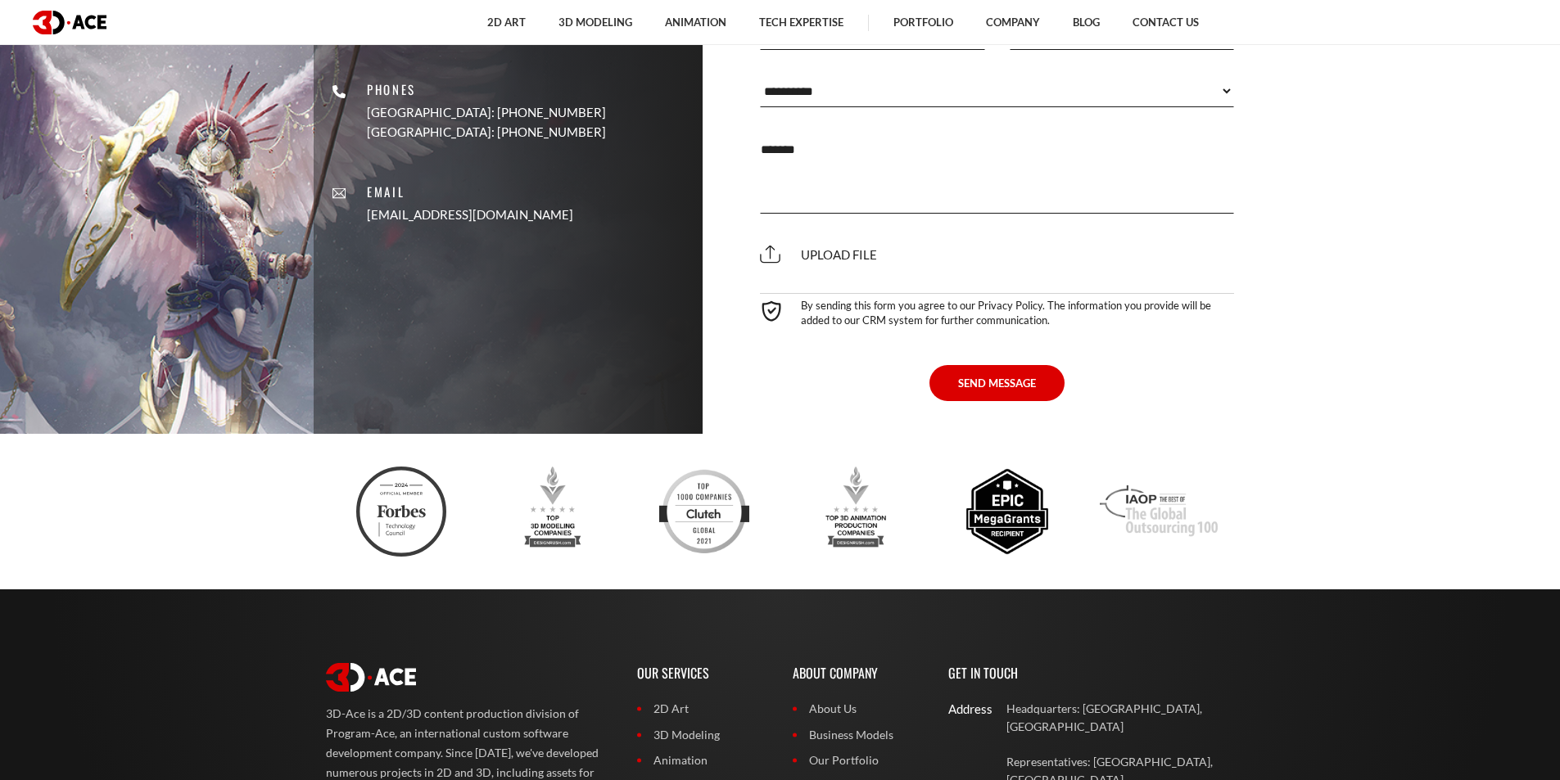
click at [1095, 342] on div "**********" at bounding box center [996, 172] width 499 height 458
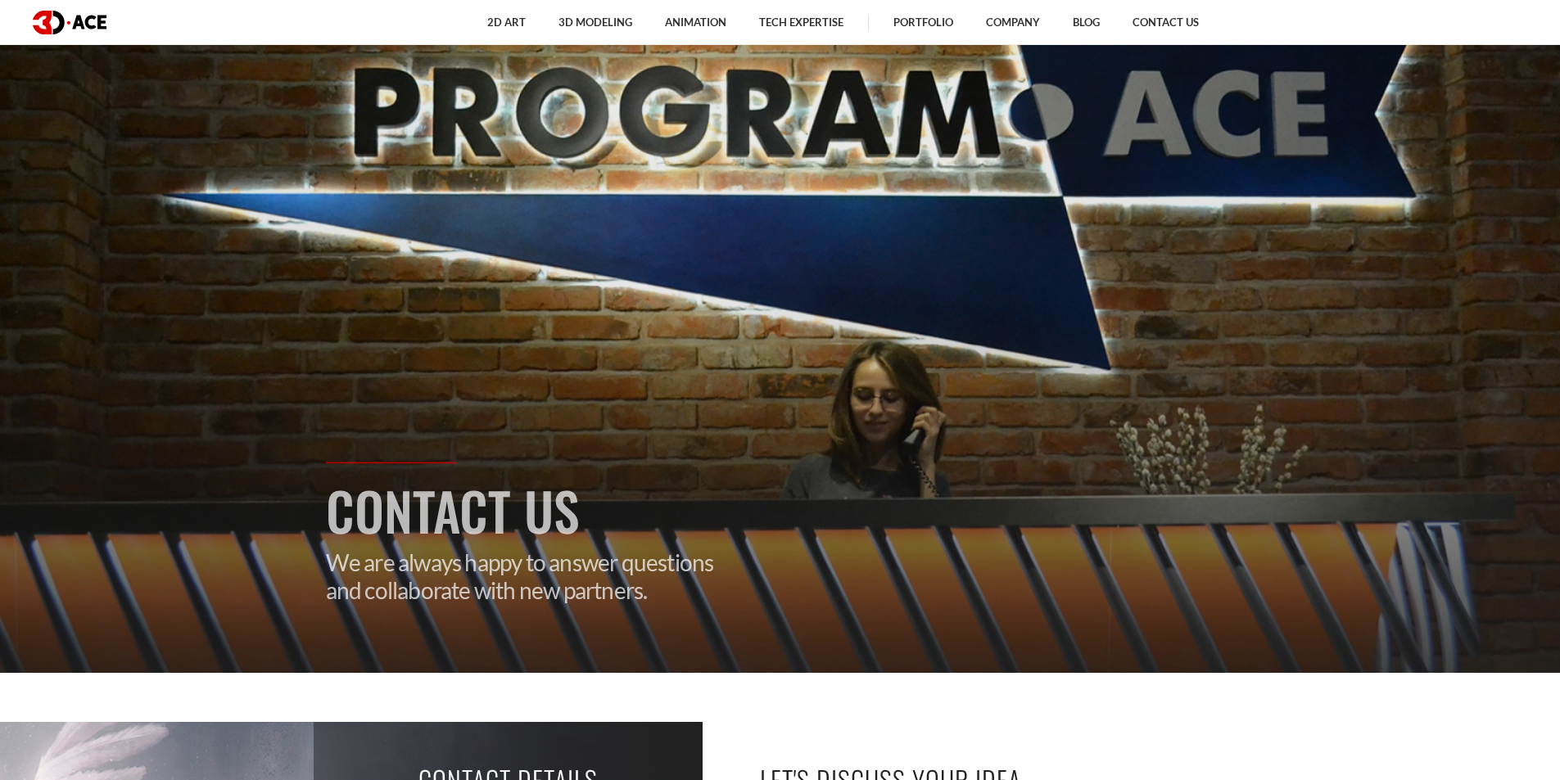
scroll to position [0, 0]
